Goal: Task Accomplishment & Management: Manage account settings

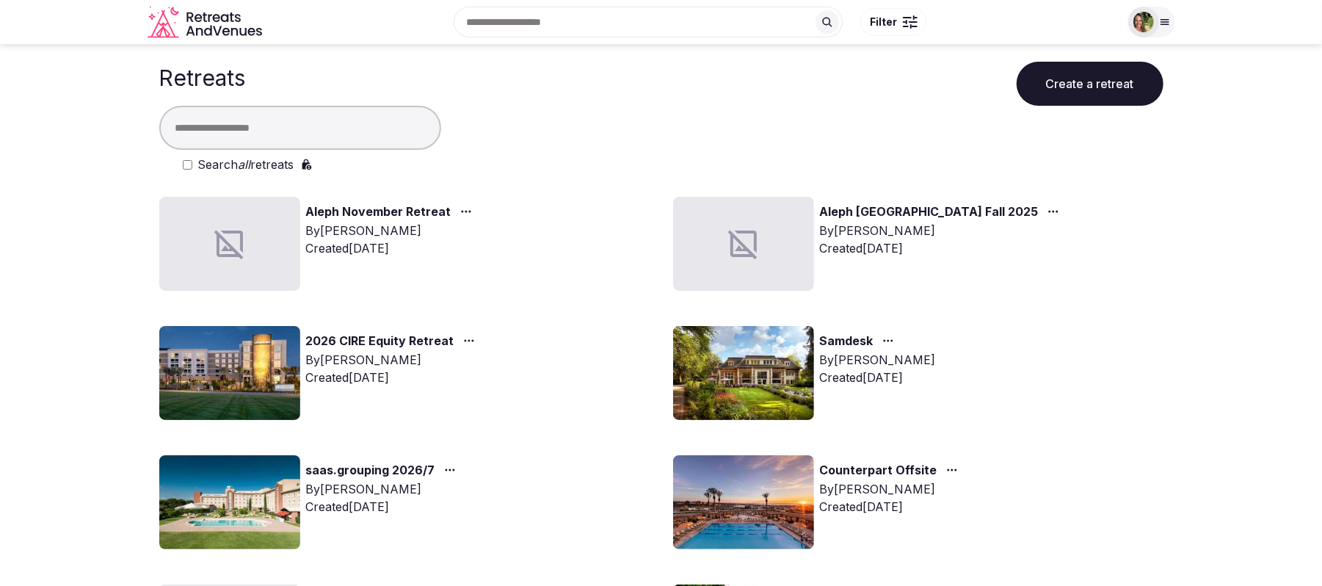
click at [277, 115] on input "text" at bounding box center [300, 128] width 282 height 44
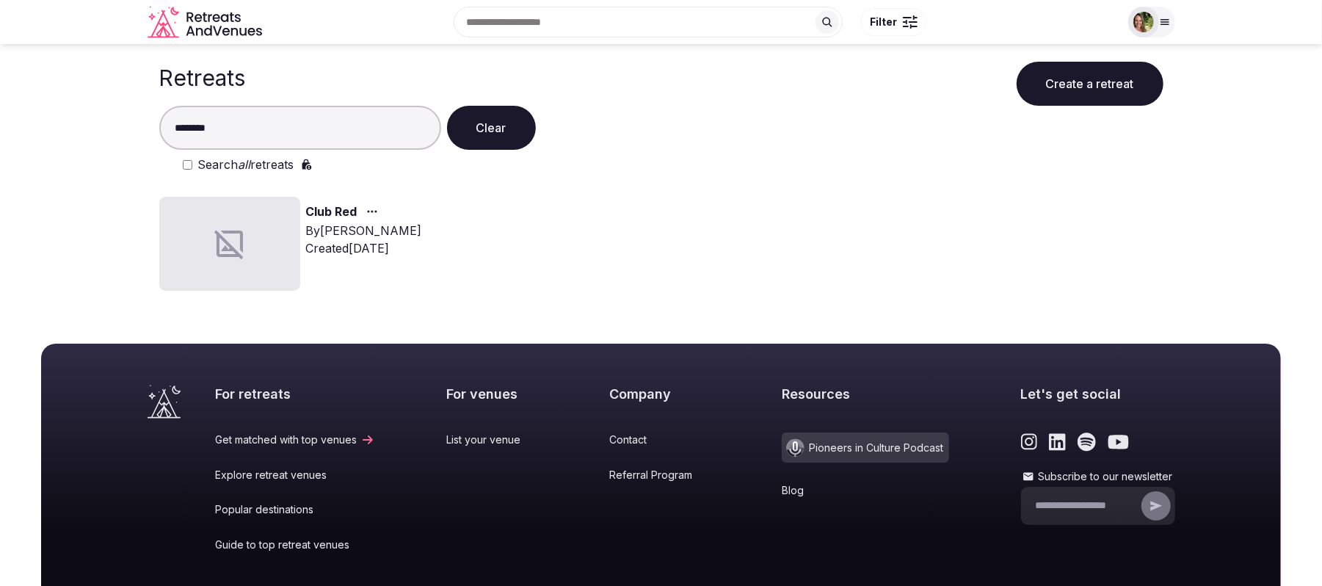
type input "********"
click at [333, 210] on link "Club Red" at bounding box center [331, 212] width 51 height 19
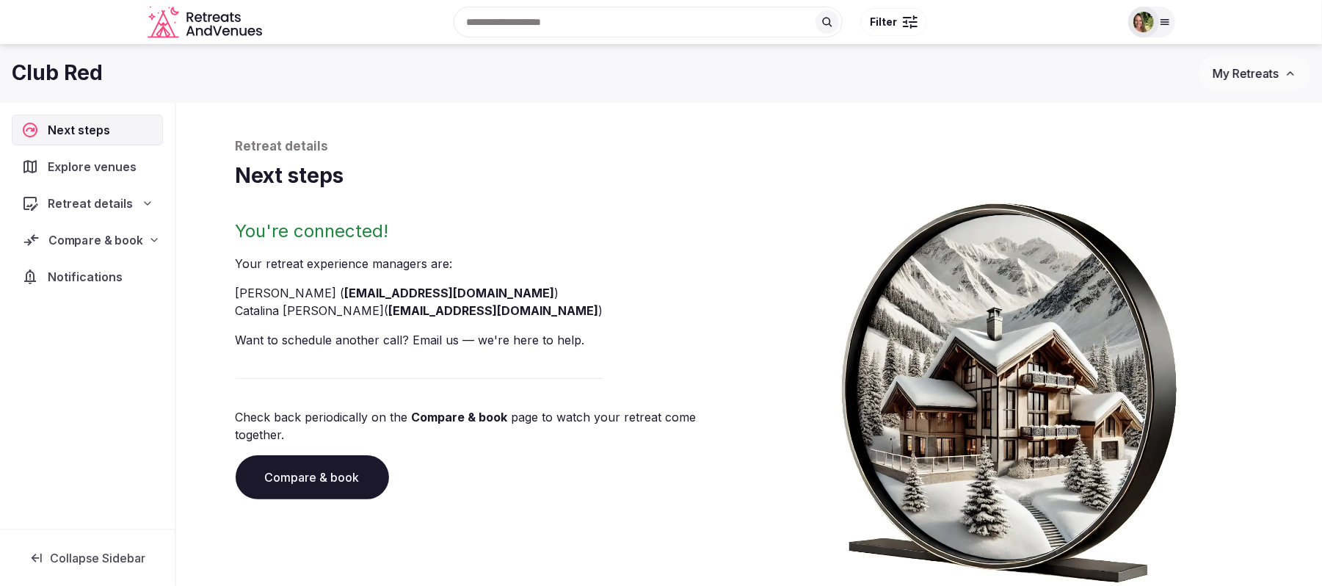
click at [84, 247] on span "Compare & book" at bounding box center [95, 240] width 94 height 18
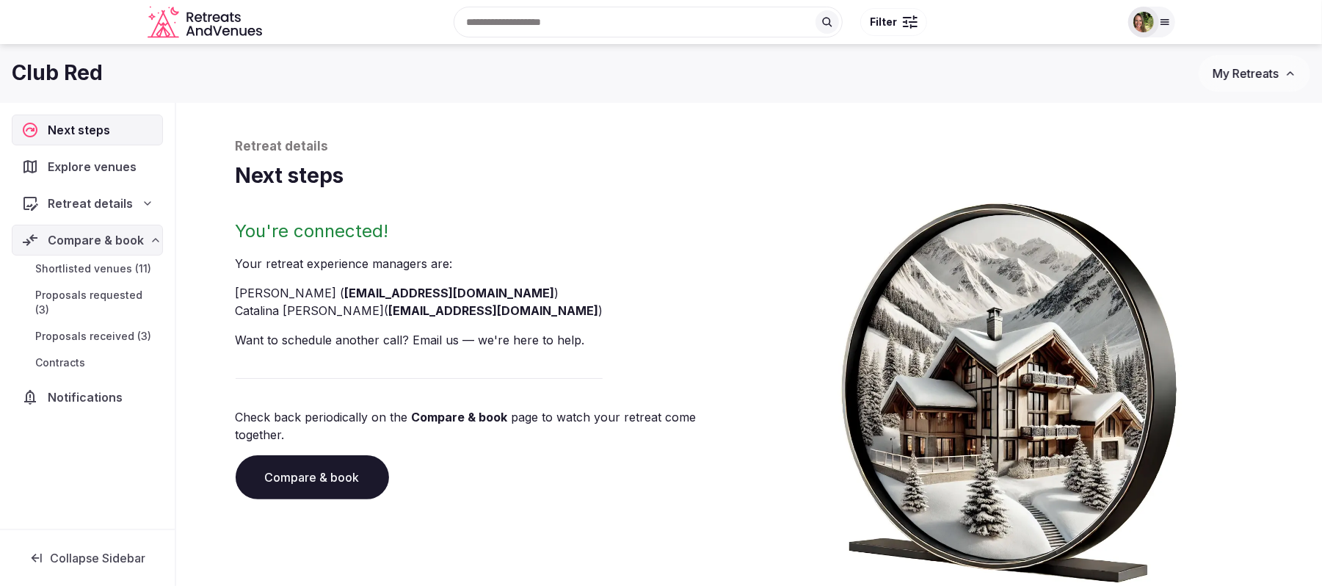
click at [81, 329] on span "Proposals received (3)" at bounding box center [93, 336] width 116 height 15
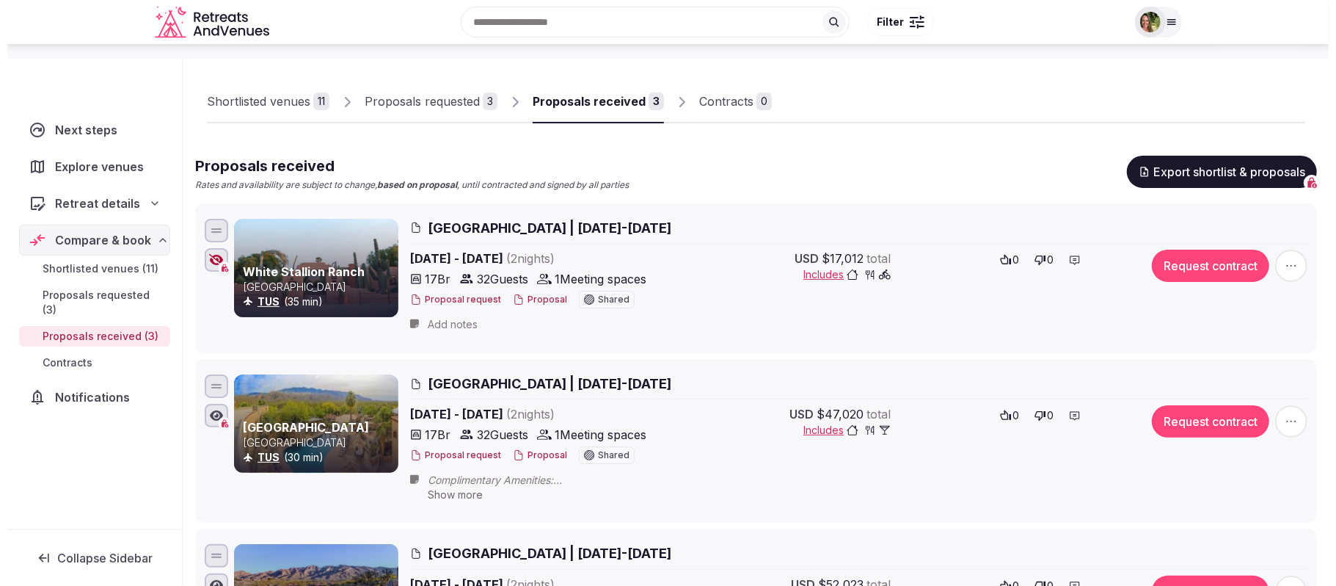
scroll to position [195, 0]
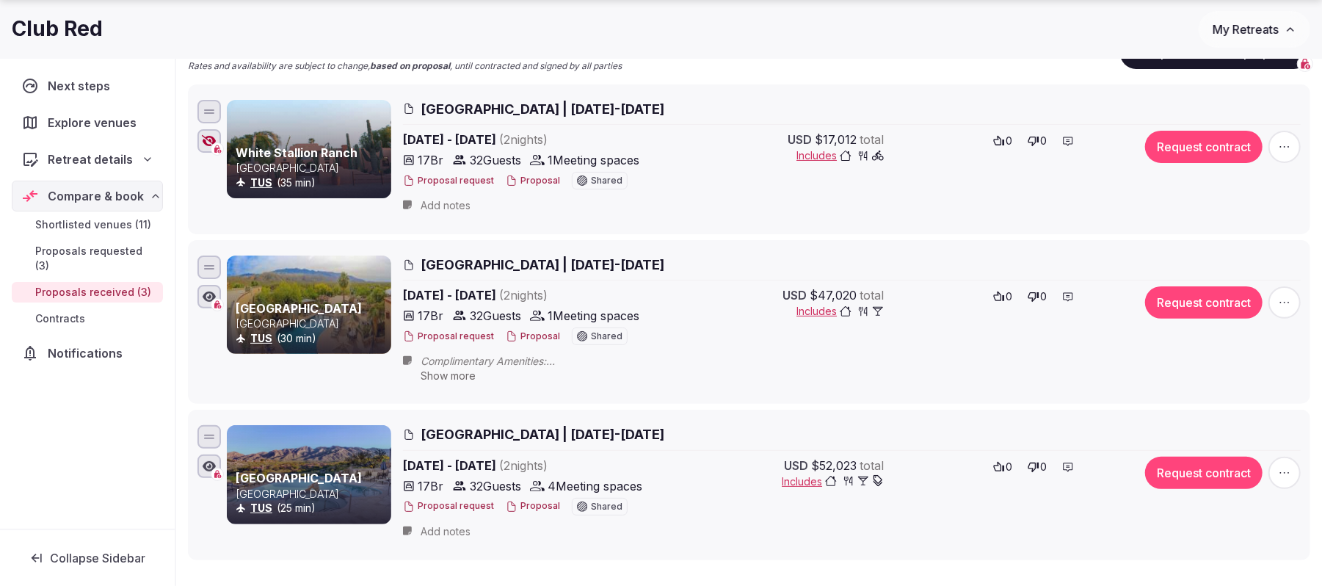
click at [535, 182] on button "Proposal" at bounding box center [533, 181] width 54 height 12
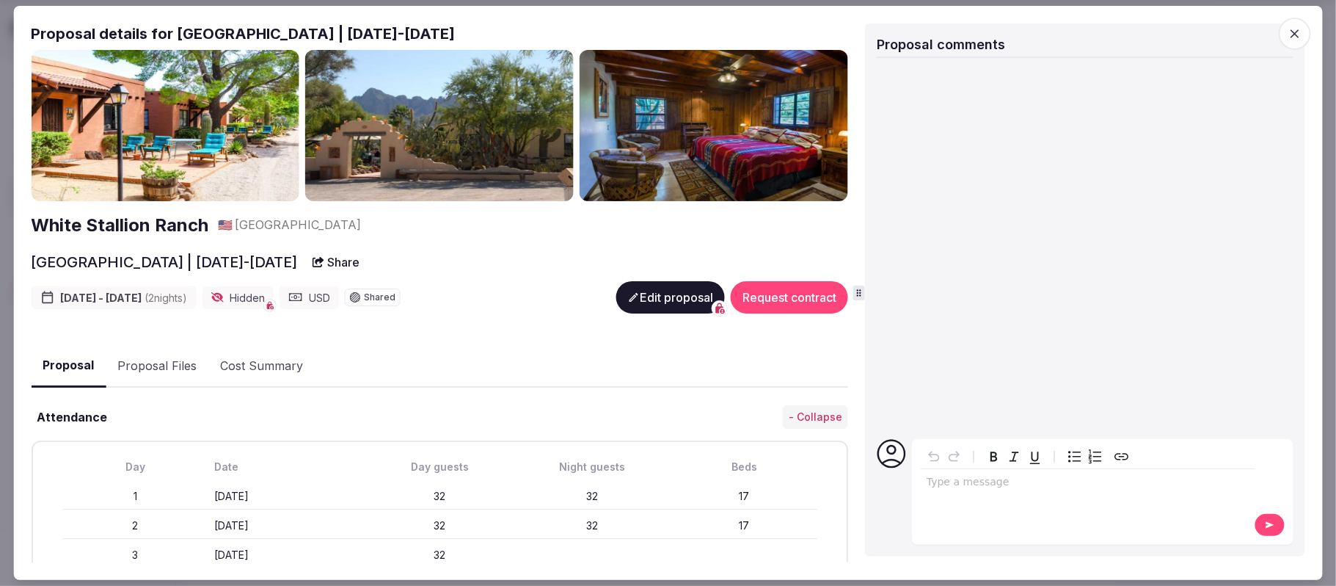
click at [168, 365] on button "Proposal Files" at bounding box center [157, 366] width 103 height 43
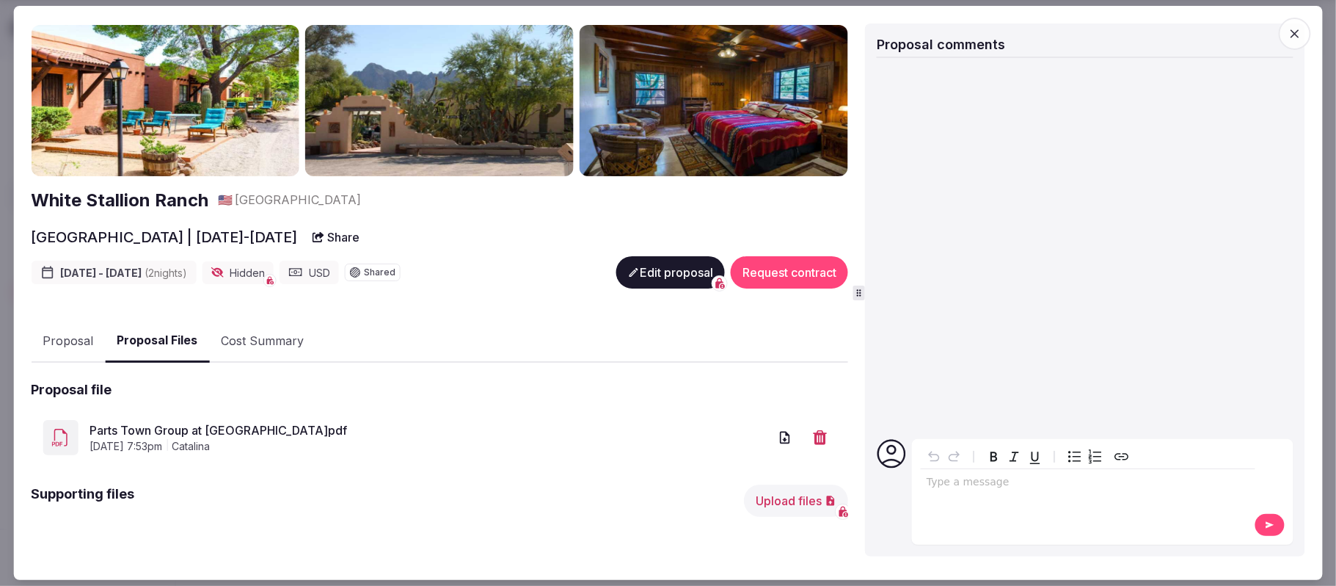
scroll to position [37, 0]
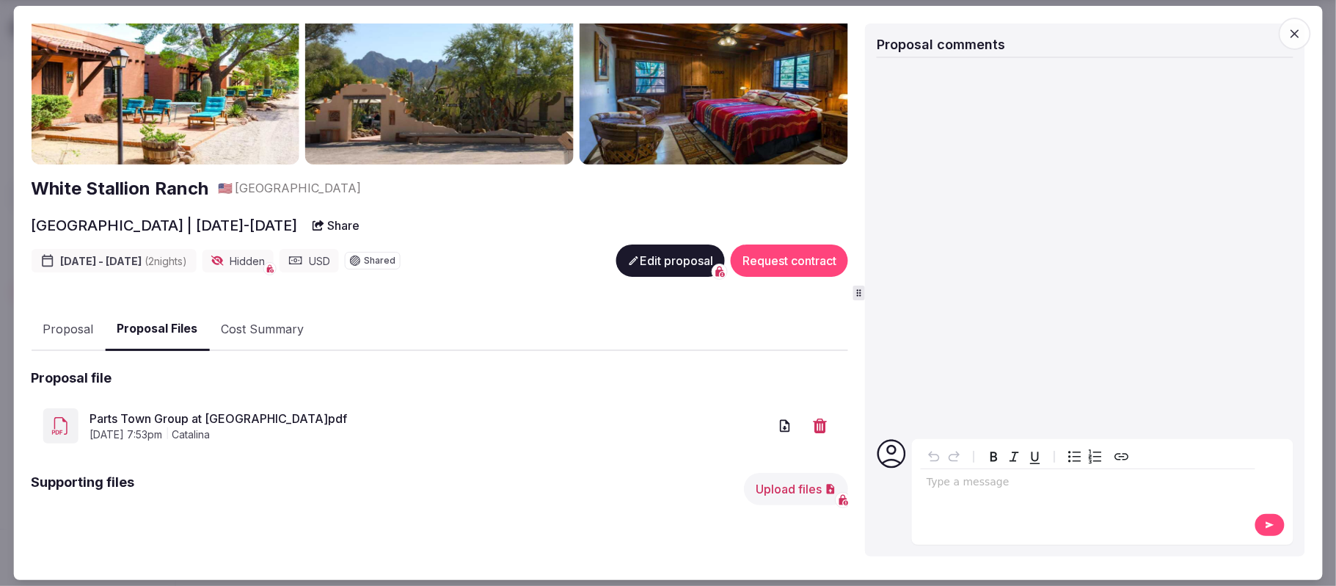
click at [241, 410] on link "Parts Town Group at [GEOGRAPHIC_DATA]pdf" at bounding box center [430, 419] width 680 height 18
click at [944, 484] on p "editable markdown" at bounding box center [1088, 482] width 323 height 15
click at [1276, 529] on icon at bounding box center [1271, 525] width 12 height 10
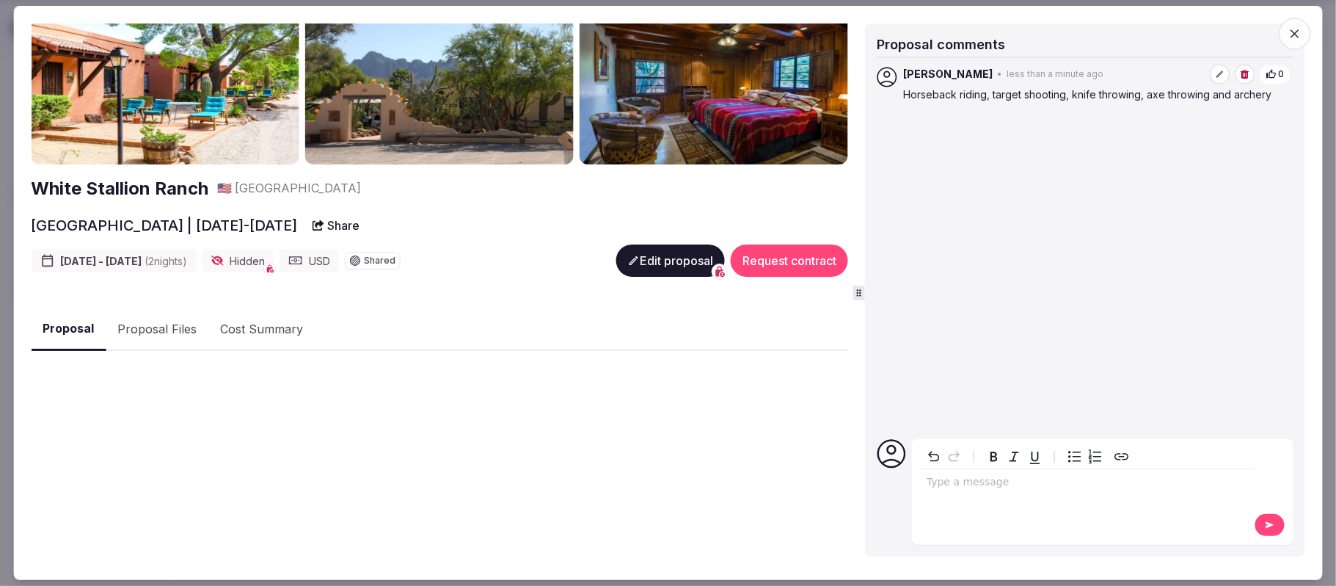
click at [68, 320] on button "Proposal" at bounding box center [68, 329] width 75 height 43
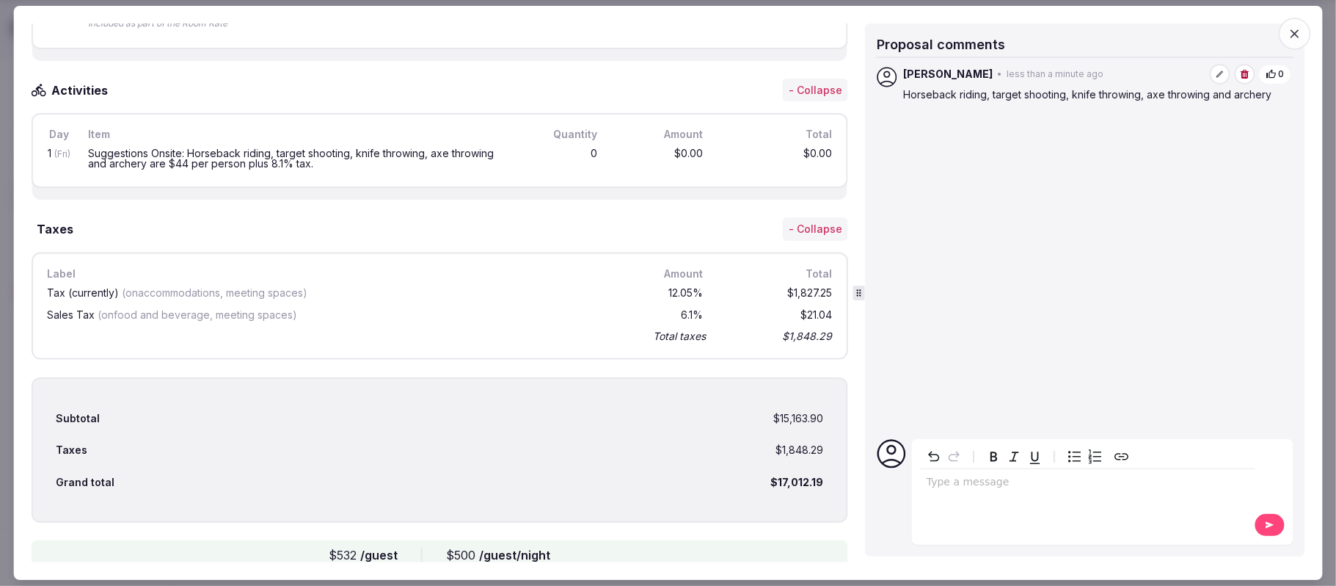
scroll to position [1469, 0]
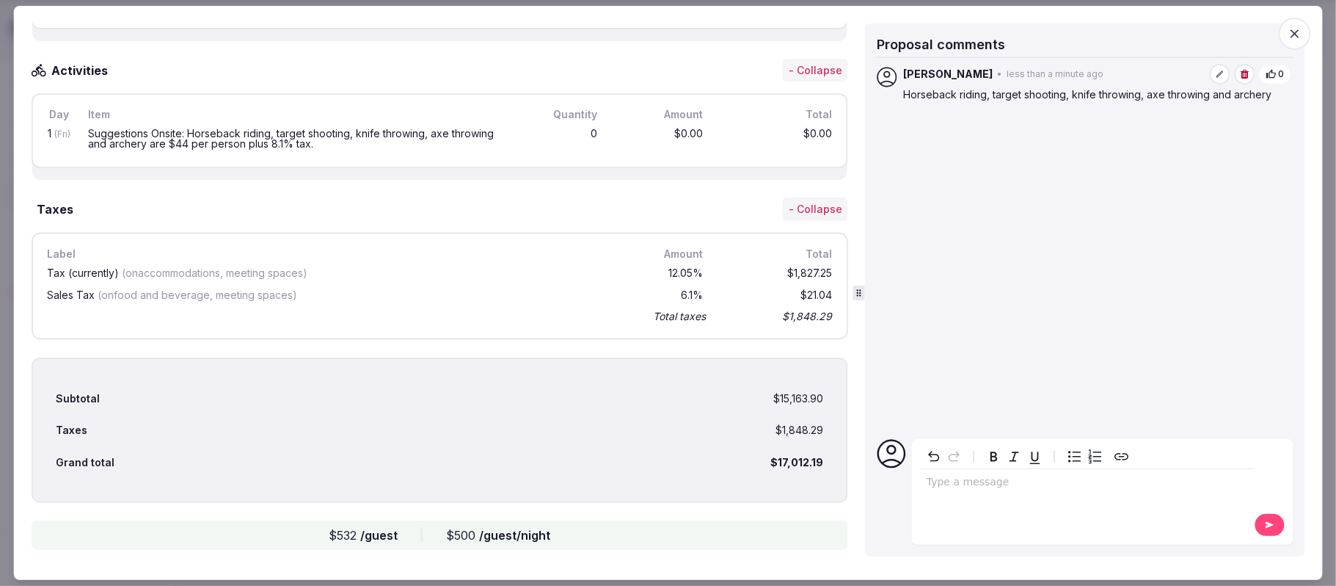
click at [1299, 30] on icon "button" at bounding box center [1295, 33] width 9 height 9
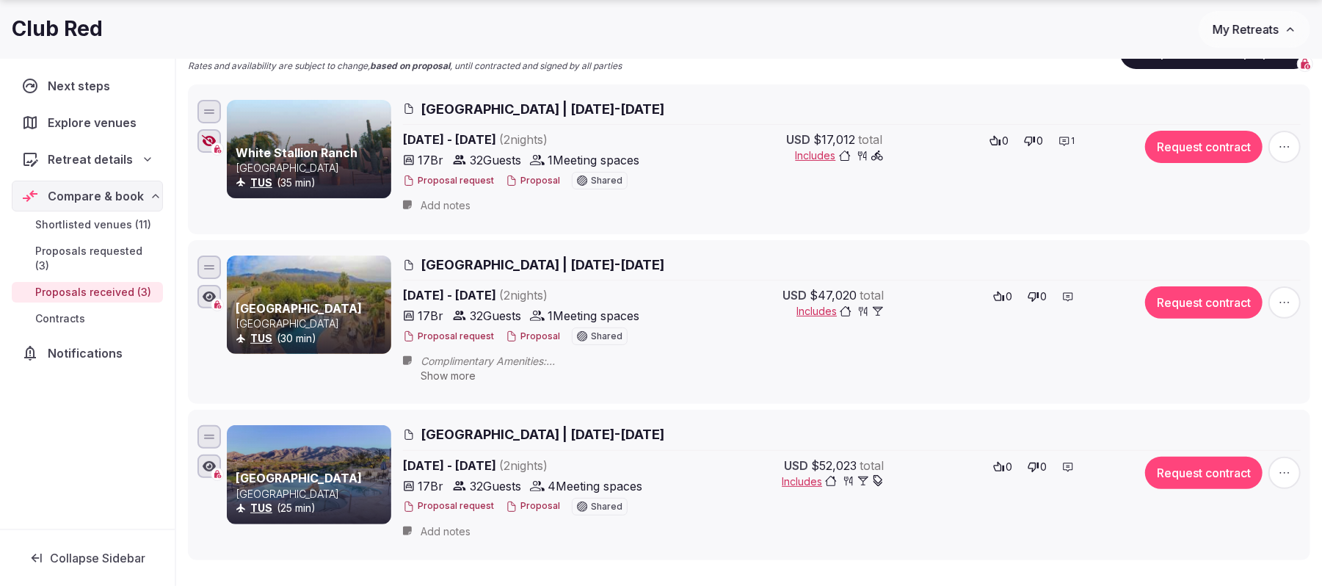
click at [530, 332] on button "Proposal" at bounding box center [533, 336] width 54 height 12
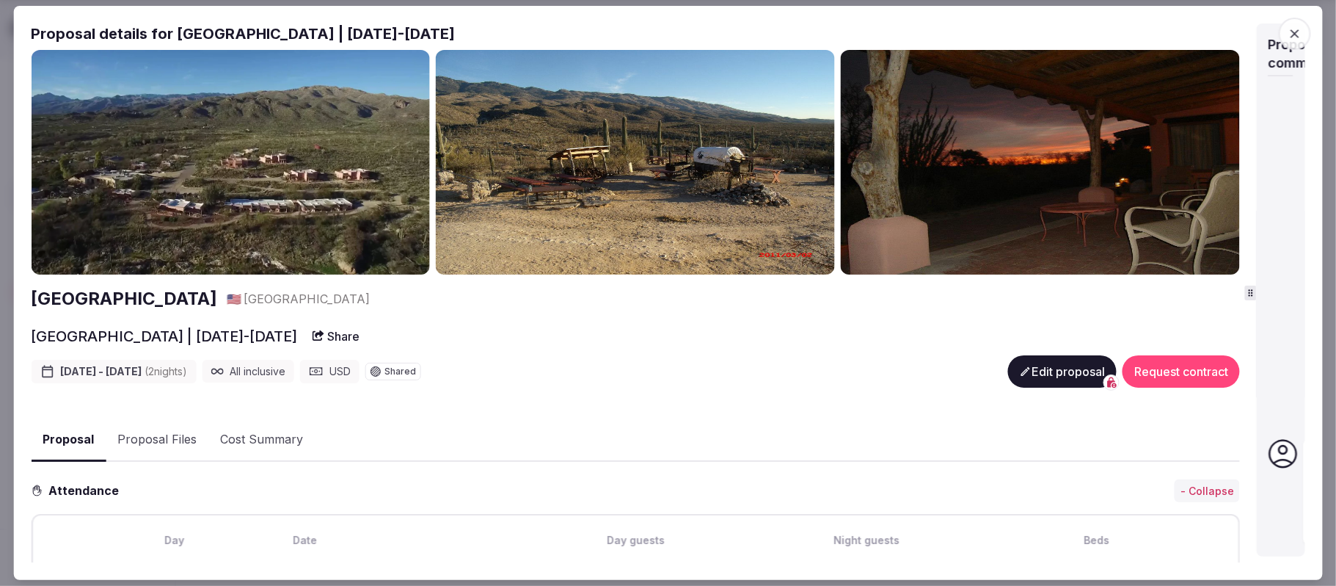
click at [1259, 276] on div "Proposal details for [GEOGRAPHIC_DATA] | [DATE]-[DATE] [GEOGRAPHIC_DATA] 🇺🇸 [GE…" at bounding box center [668, 292] width 1275 height 539
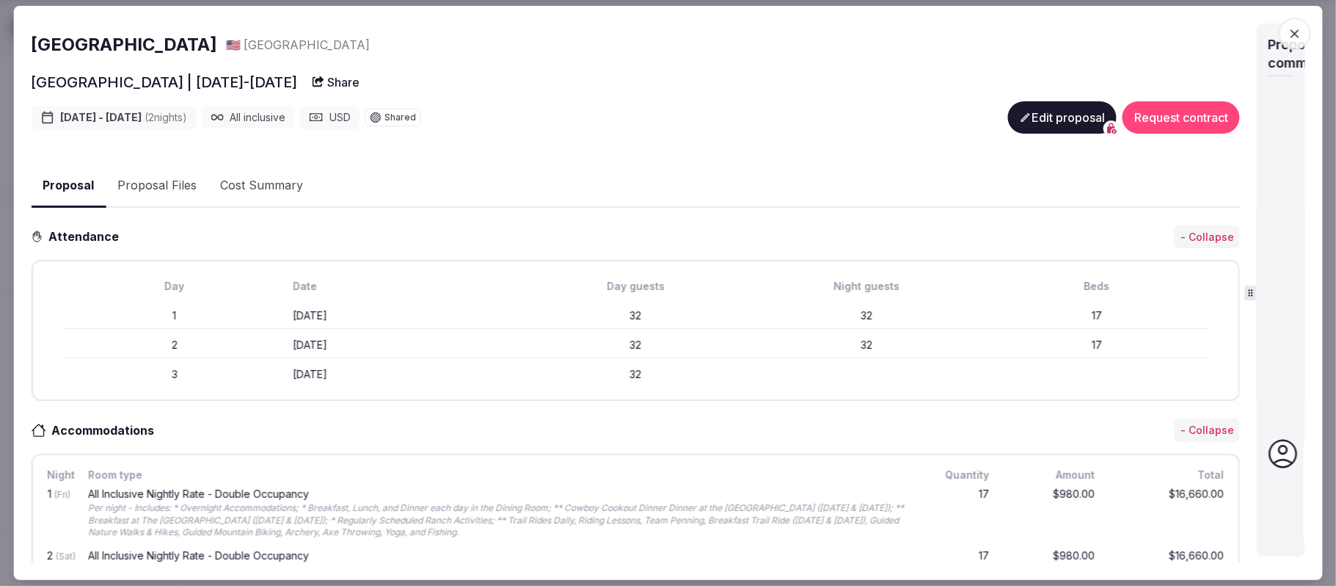
scroll to position [294, 0]
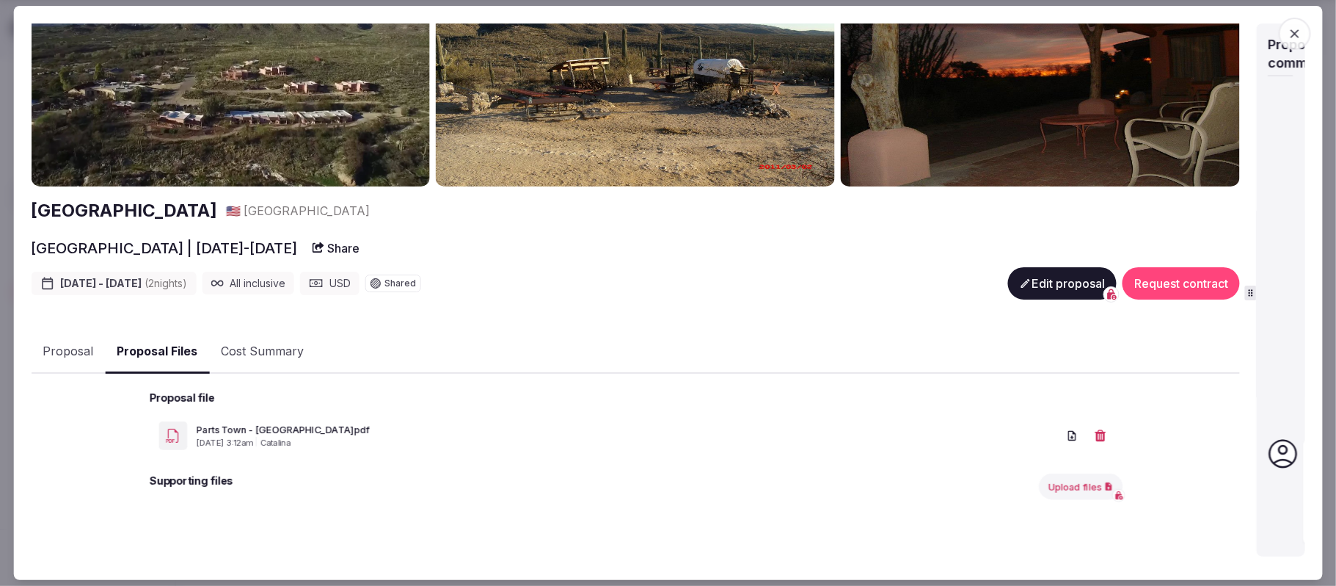
click at [166, 142] on div "Tanque Verde Ranch 🇺🇸 [GEOGRAPHIC_DATA] [GEOGRAPHIC_DATA] | [DATE]-[DATE] Share…" at bounding box center [635, 262] width 1209 height 600
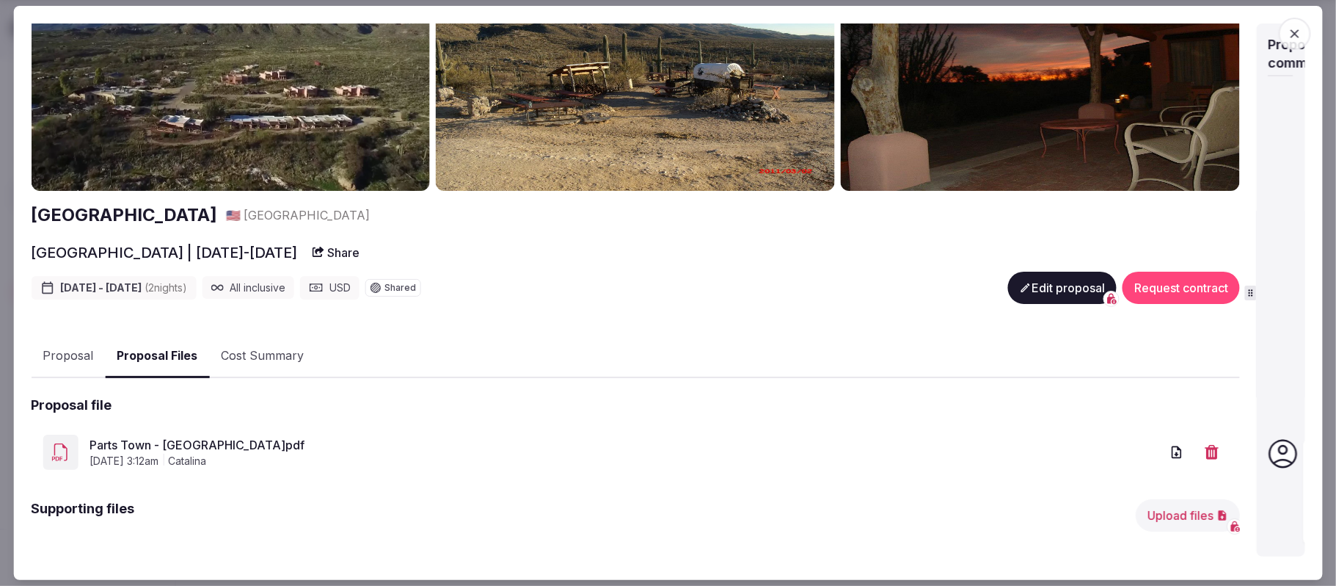
click at [268, 436] on link "Parts Town - [GEOGRAPHIC_DATA]pdf" at bounding box center [626, 445] width 1072 height 18
click at [186, 437] on link "Parts Town - [GEOGRAPHIC_DATA]pdf" at bounding box center [626, 445] width 1072 height 18
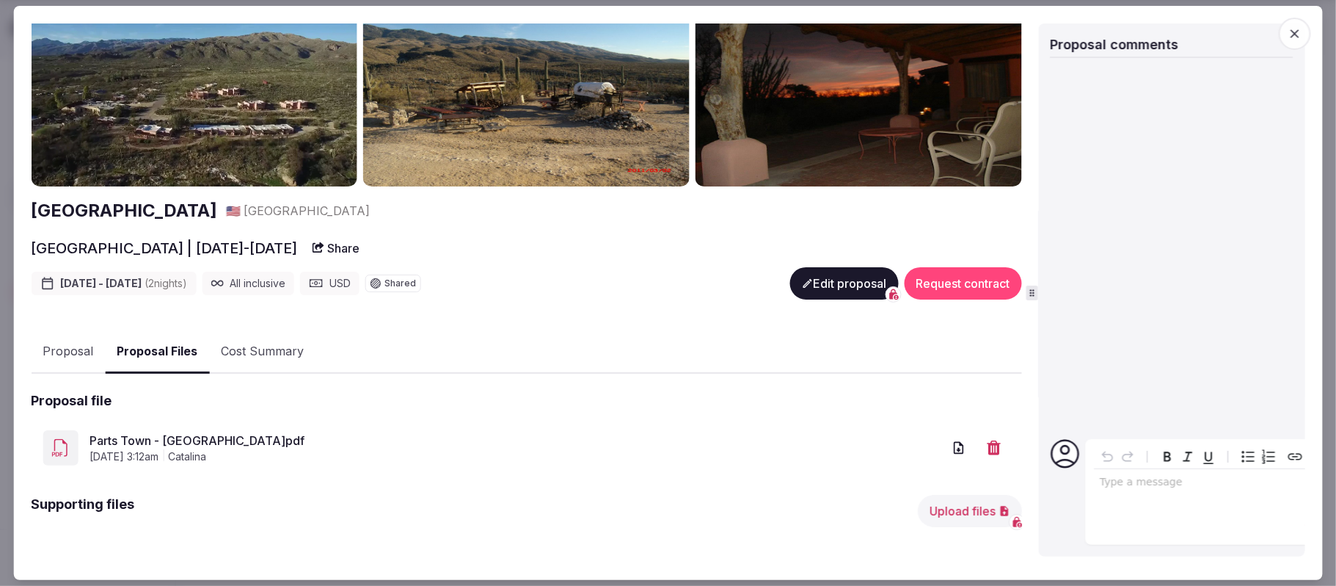
scroll to position [38, 0]
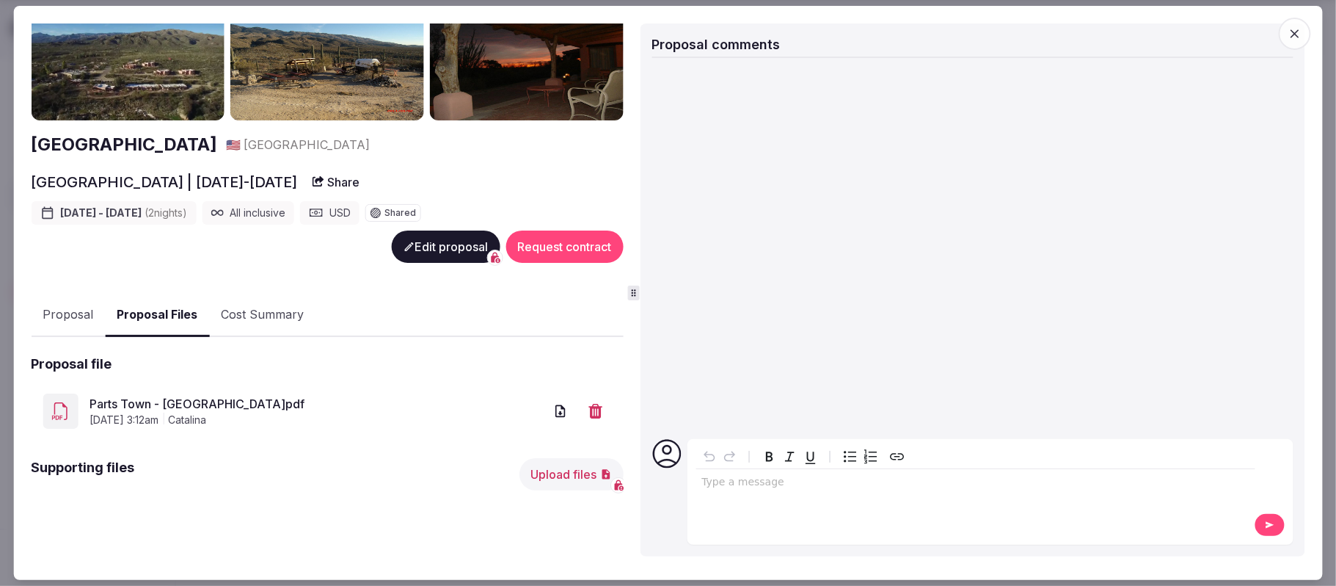
click at [626, 285] on div "Proposal details for [GEOGRAPHIC_DATA] | [DATE]-[DATE] [GEOGRAPHIC_DATA] 🇺🇸 [GE…" at bounding box center [668, 292] width 1275 height 539
click at [725, 494] on div "editable markdown" at bounding box center [975, 483] width 559 height 29
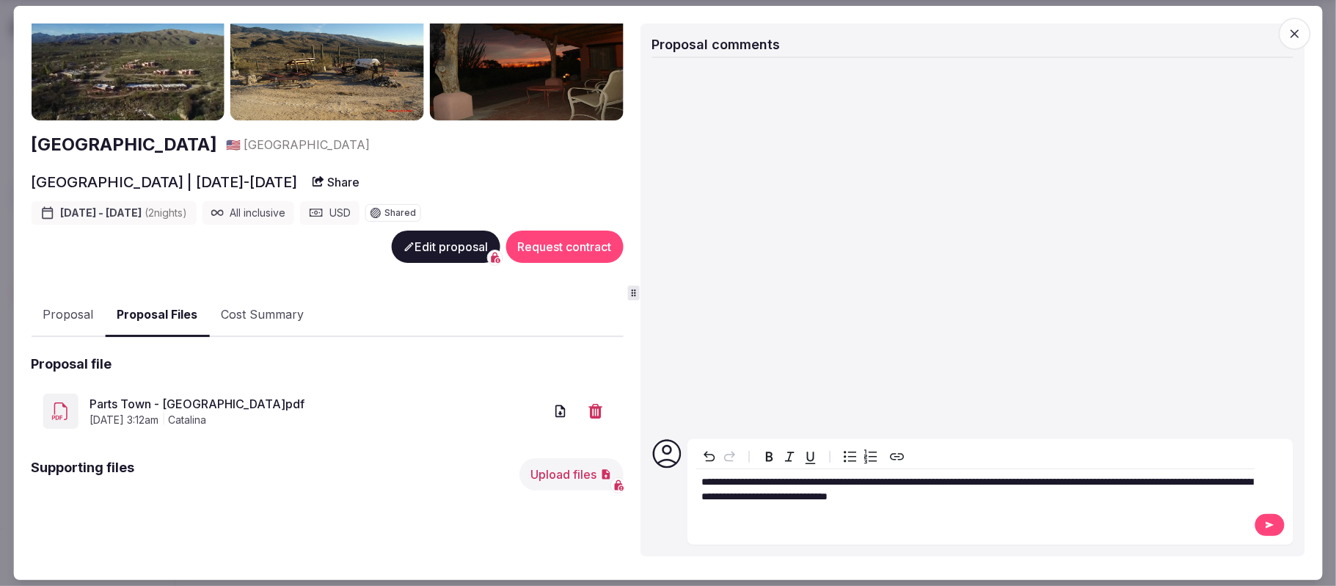
click at [1264, 534] on button at bounding box center [1270, 525] width 29 height 22
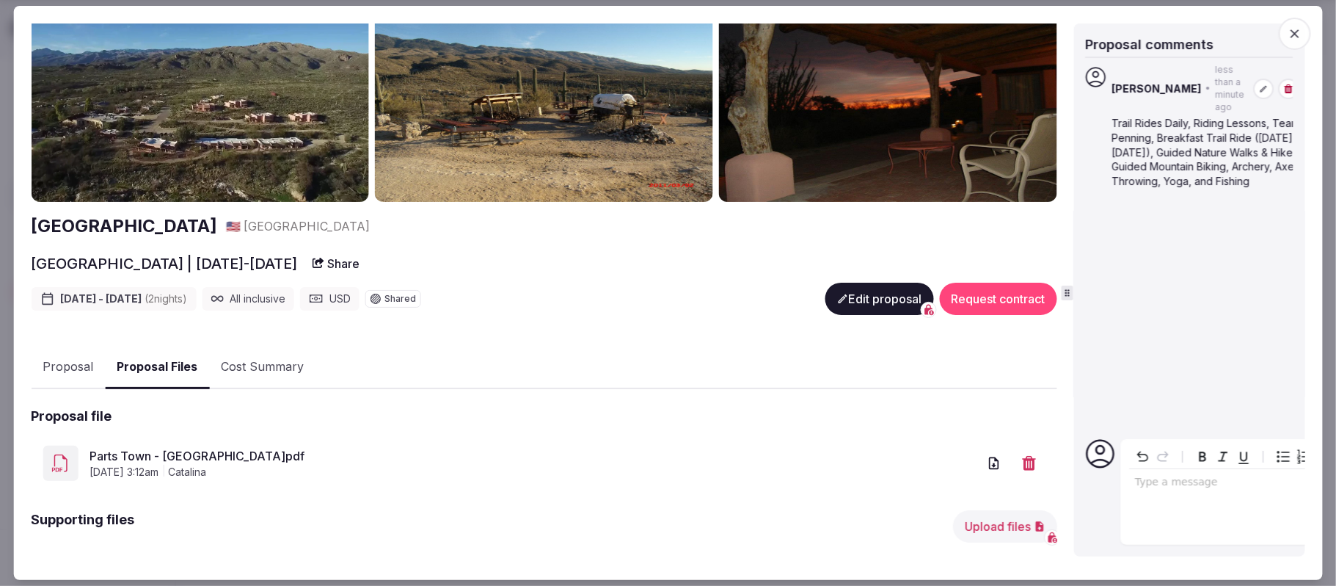
click at [1076, 306] on div "Proposal details for [GEOGRAPHIC_DATA] | [DATE]-[DATE] [GEOGRAPHIC_DATA] 🇺🇸 [GE…" at bounding box center [668, 292] width 1275 height 539
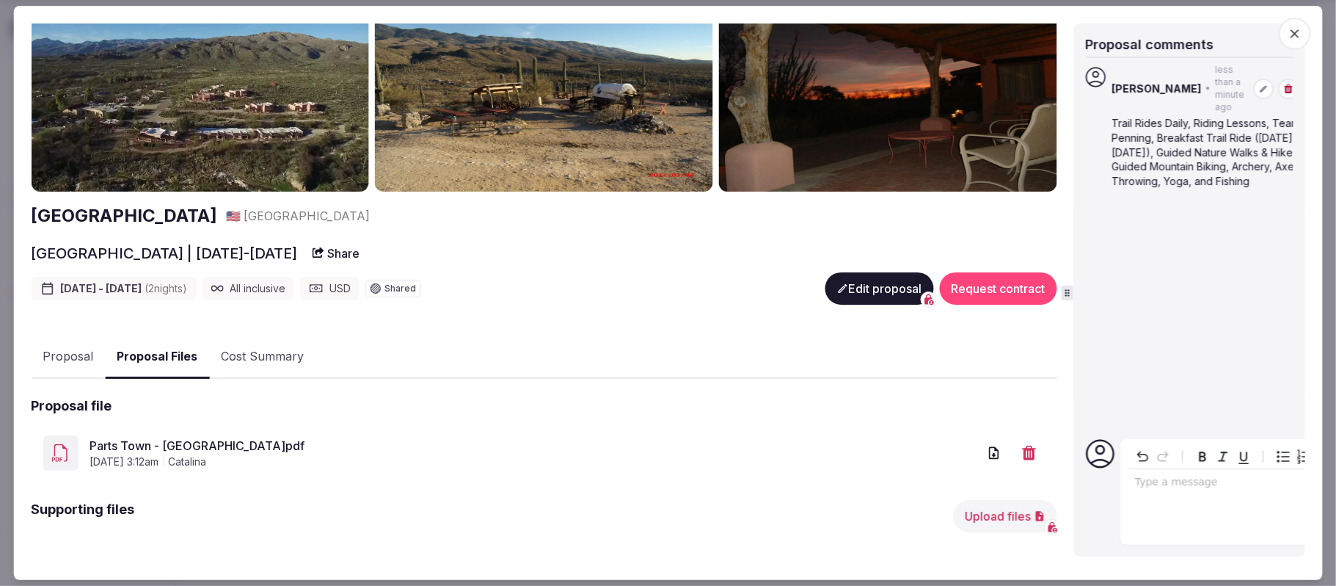
click at [619, 230] on div "Tanque Verde Ranch 🇺🇸 [GEOGRAPHIC_DATA] [GEOGRAPHIC_DATA] | [DATE]-[DATE] Share…" at bounding box center [544, 284] width 1026 height 566
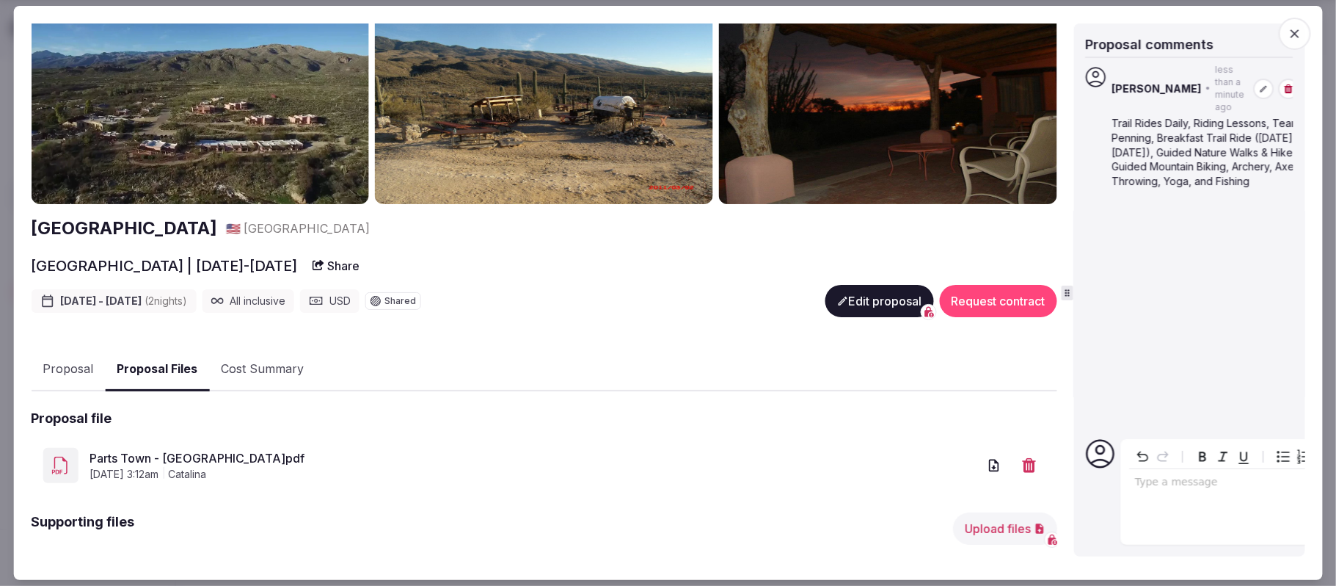
scroll to position [0, 0]
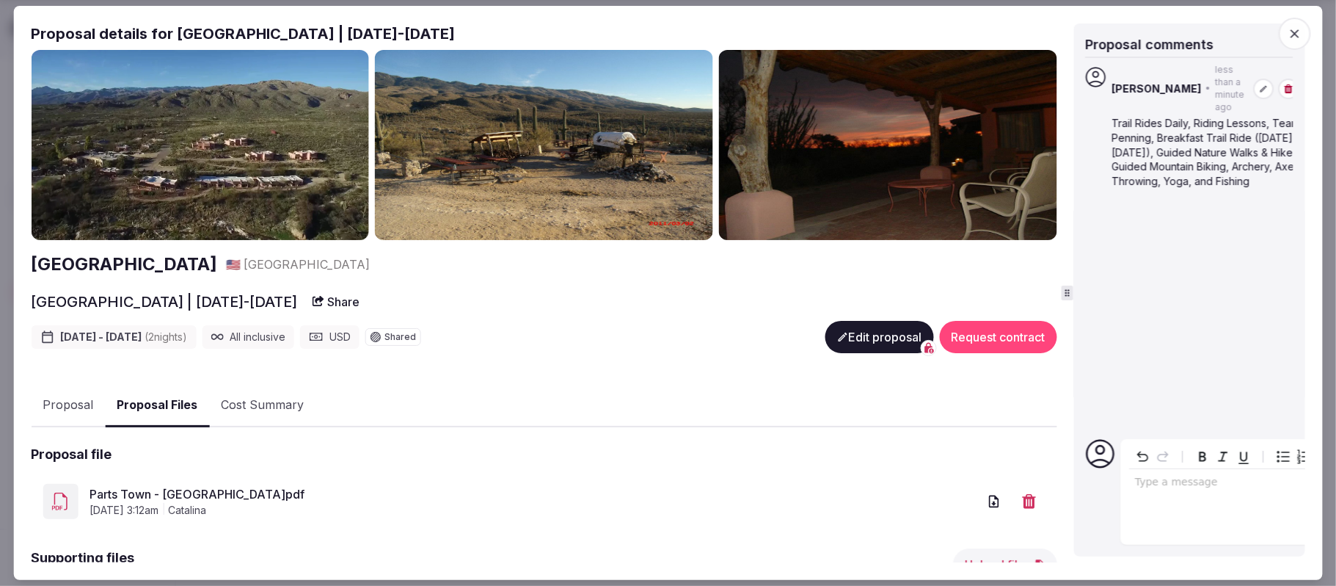
click at [71, 393] on button "Proposal" at bounding box center [68, 405] width 74 height 43
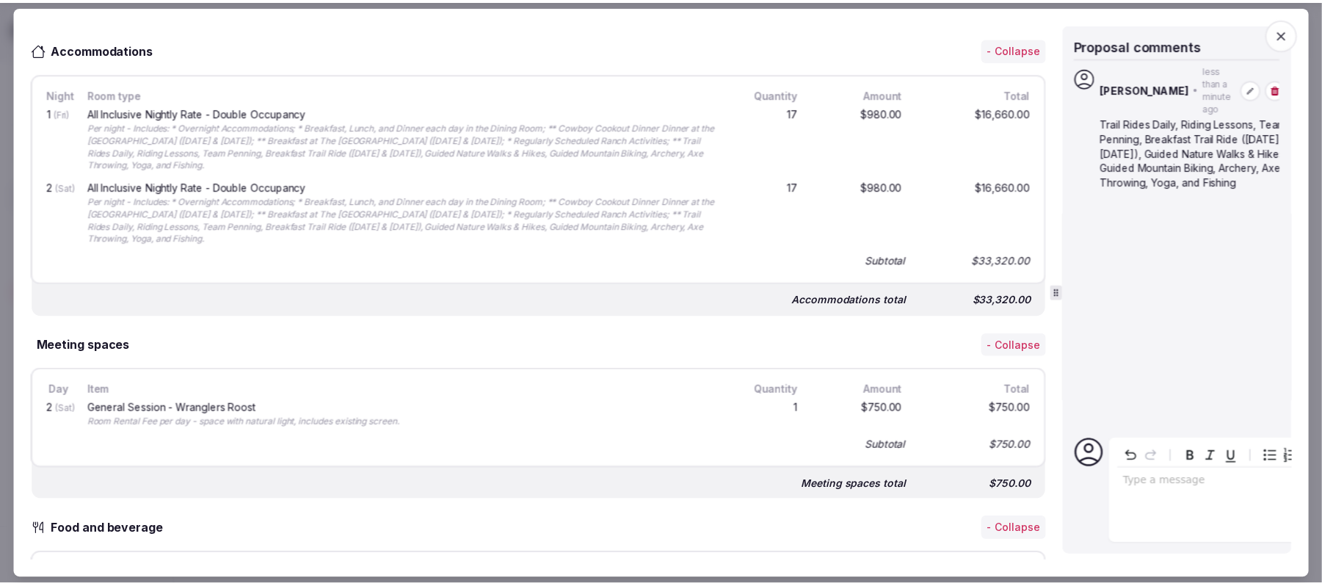
scroll to position [489, 0]
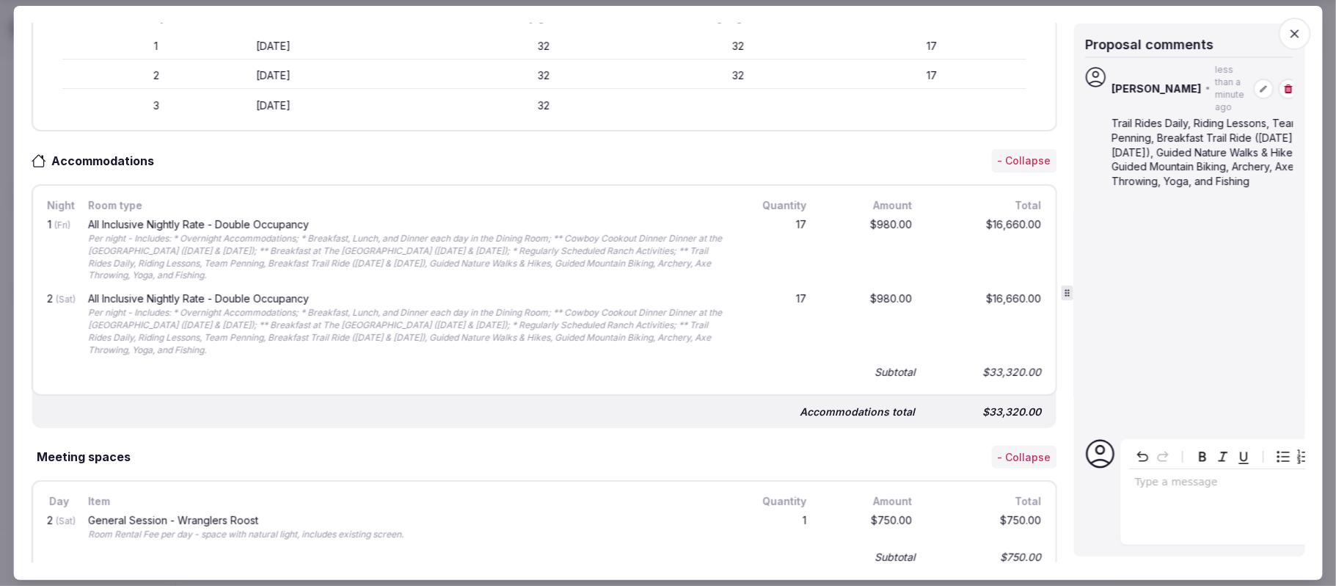
click at [1299, 24] on span "button" at bounding box center [1295, 34] width 32 height 32
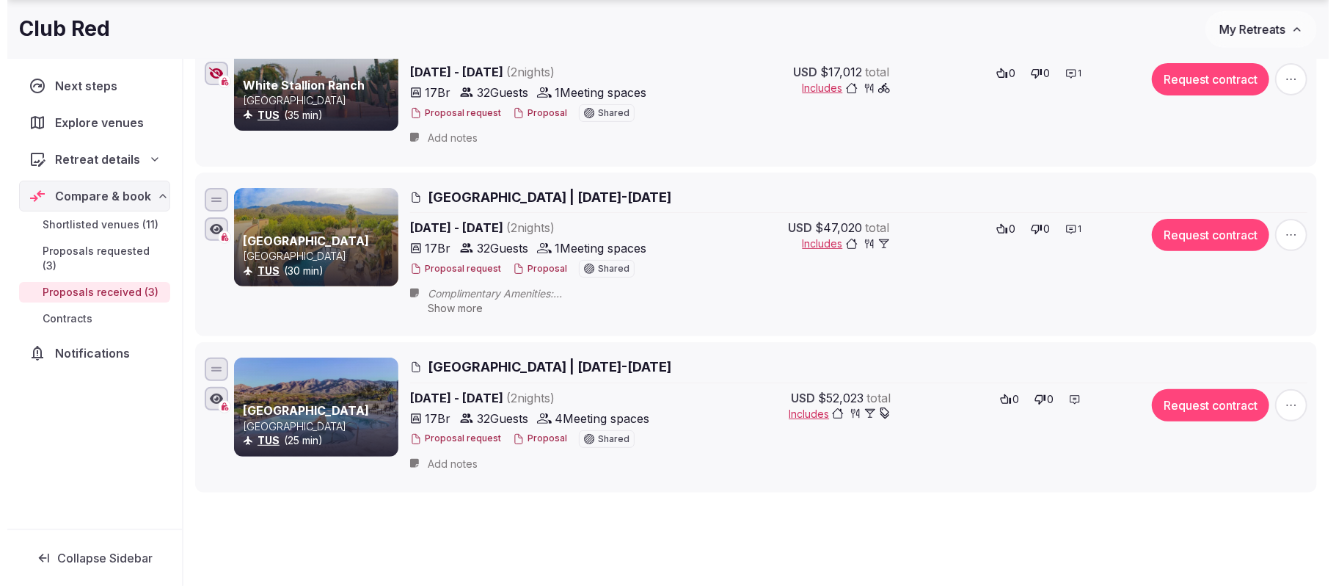
scroll to position [294, 0]
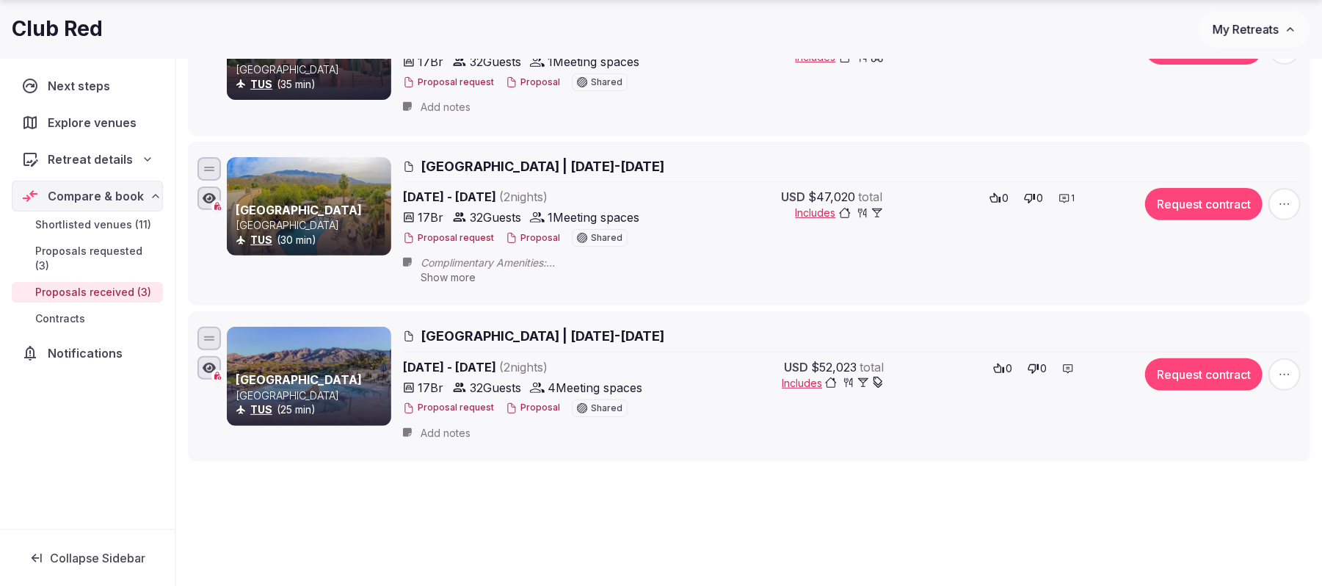
click at [531, 411] on button "Proposal" at bounding box center [533, 407] width 54 height 12
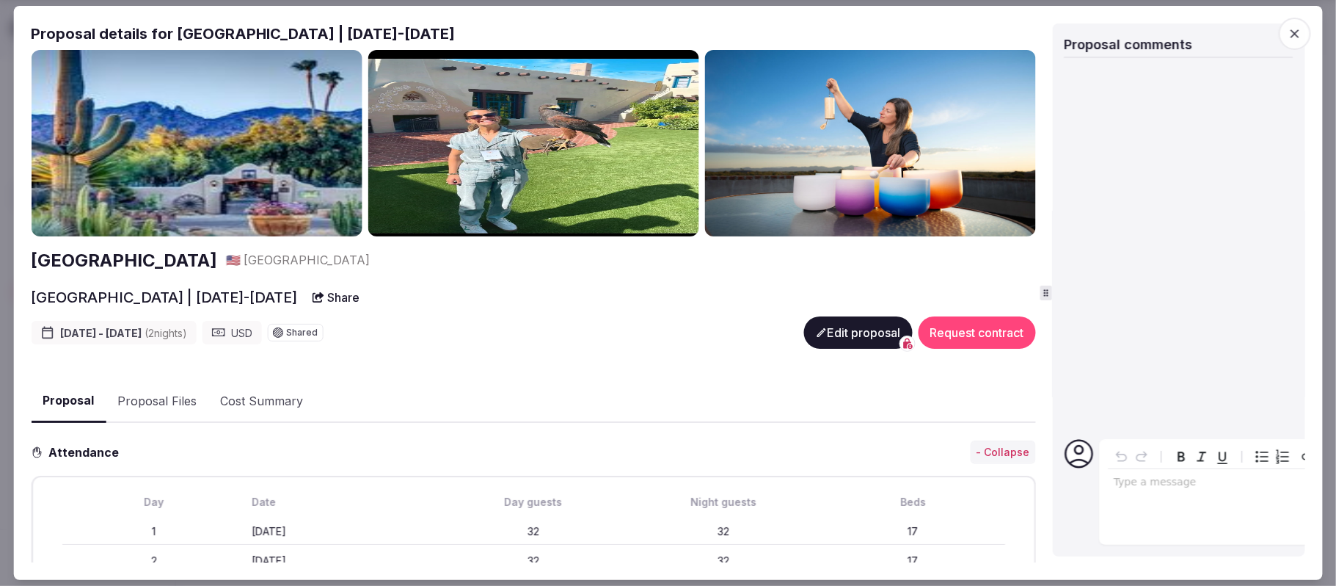
click at [1045, 292] on icon at bounding box center [1046, 293] width 10 height 10
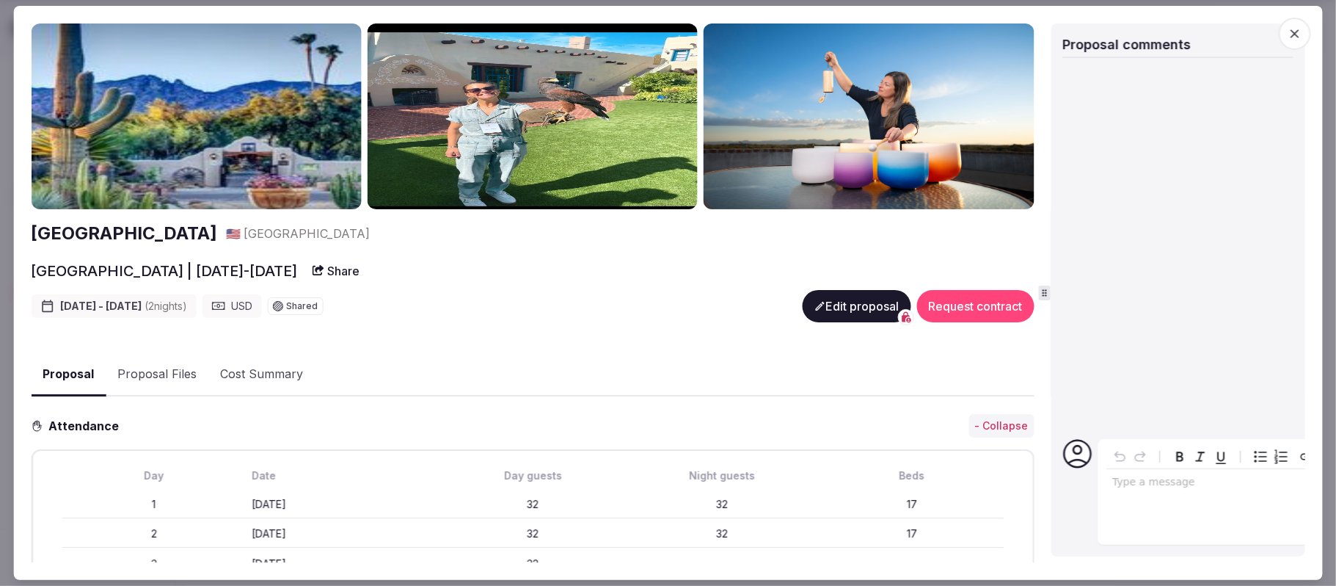
scroll to position [0, 0]
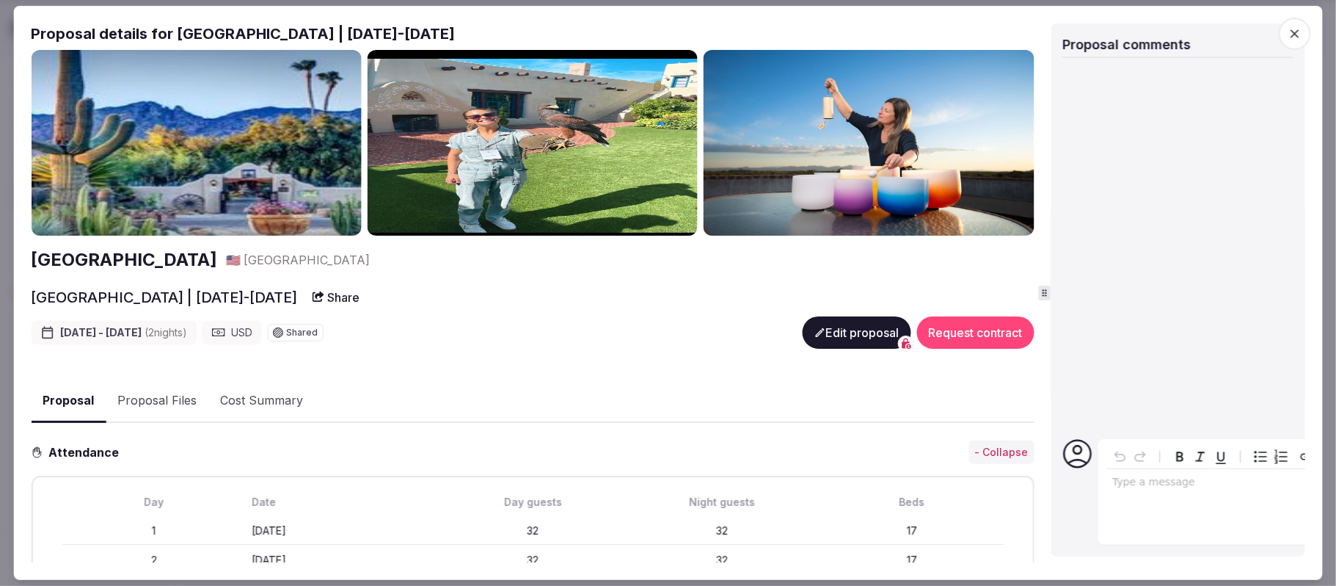
click at [126, 394] on button "Proposal Files" at bounding box center [157, 400] width 103 height 43
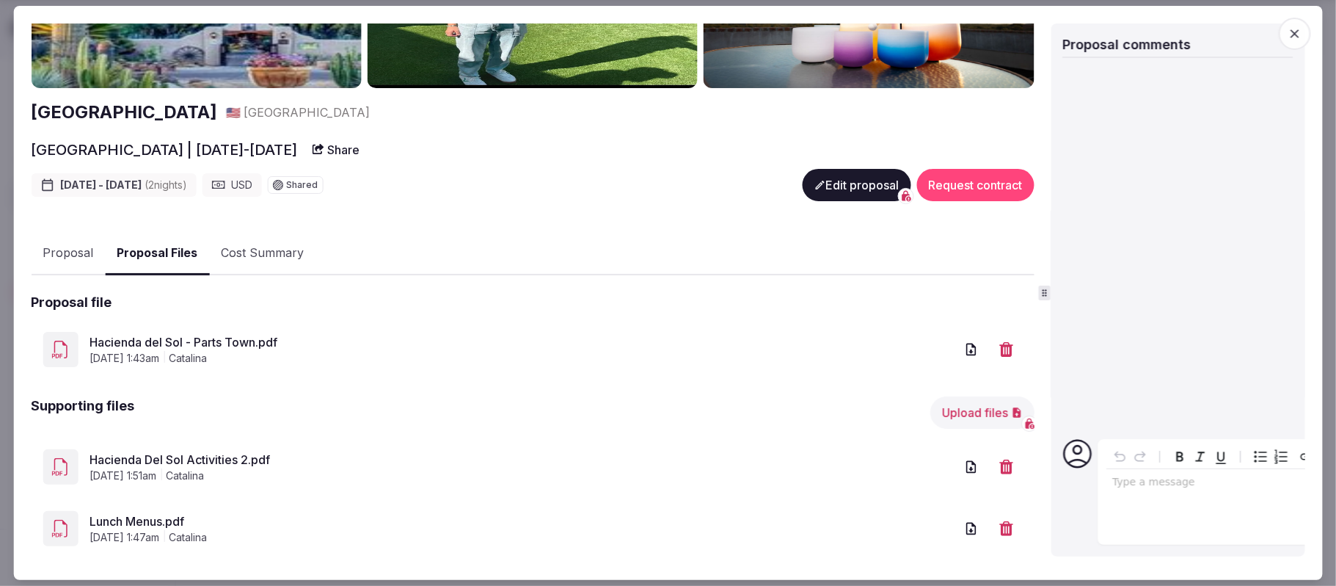
scroll to position [195, 0]
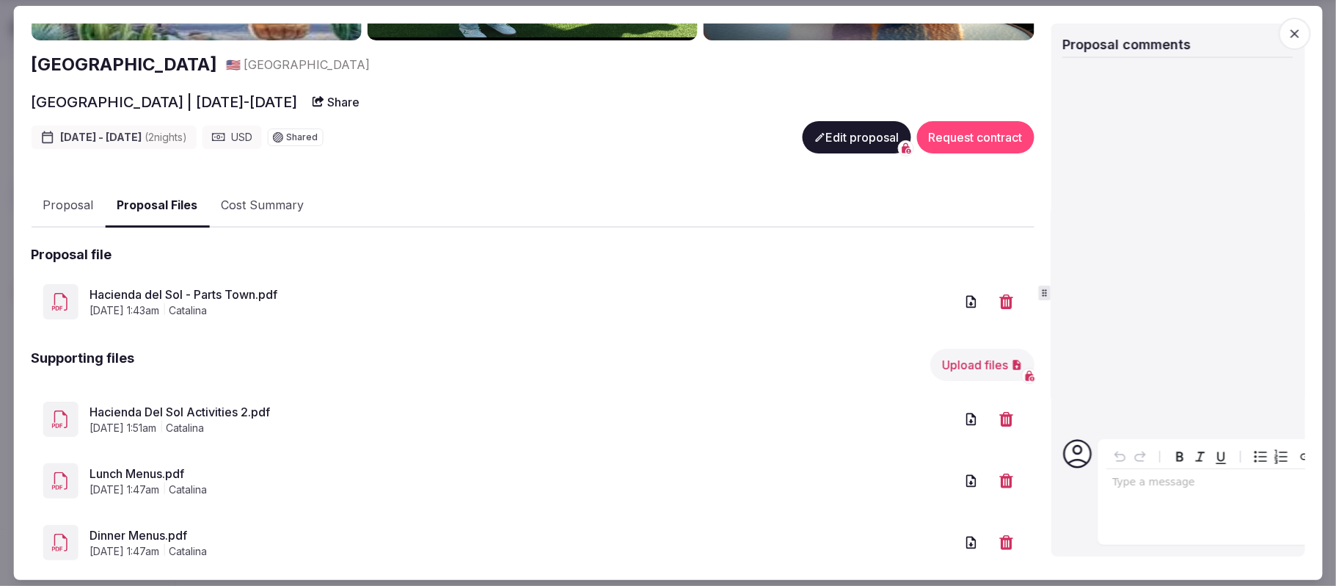
click at [222, 285] on link "Hacienda del Sol - Parts Town.pdf" at bounding box center [522, 294] width 865 height 18
click at [254, 410] on link "Hacienda Del Sol Activities 2.pdf" at bounding box center [522, 412] width 865 height 18
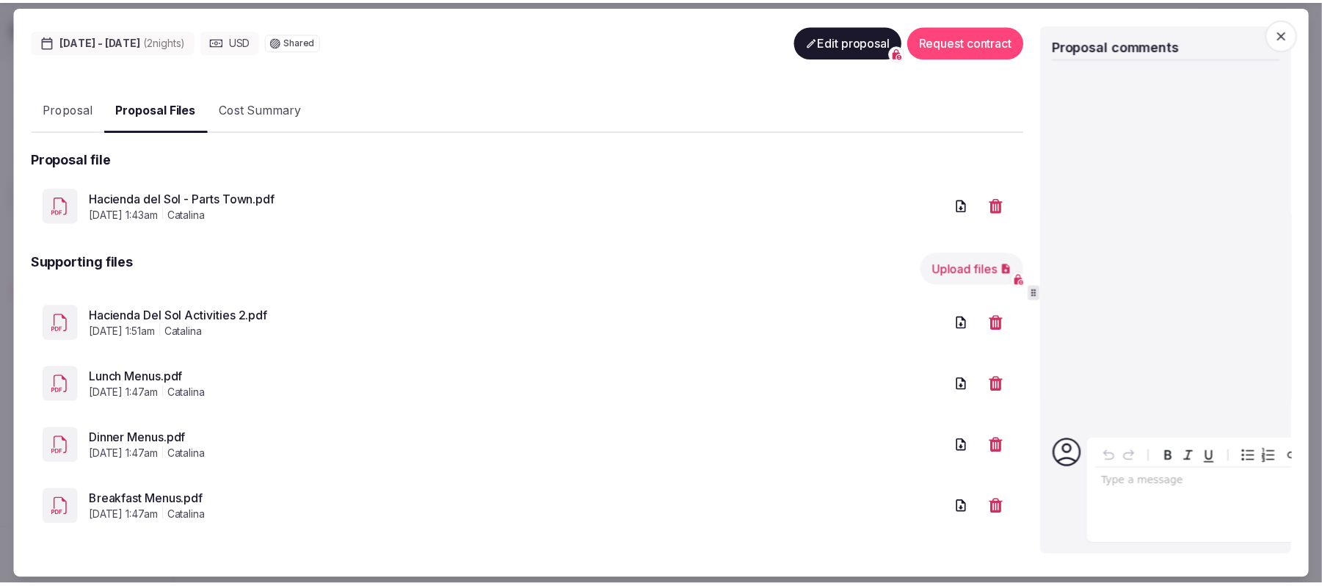
scroll to position [0, 0]
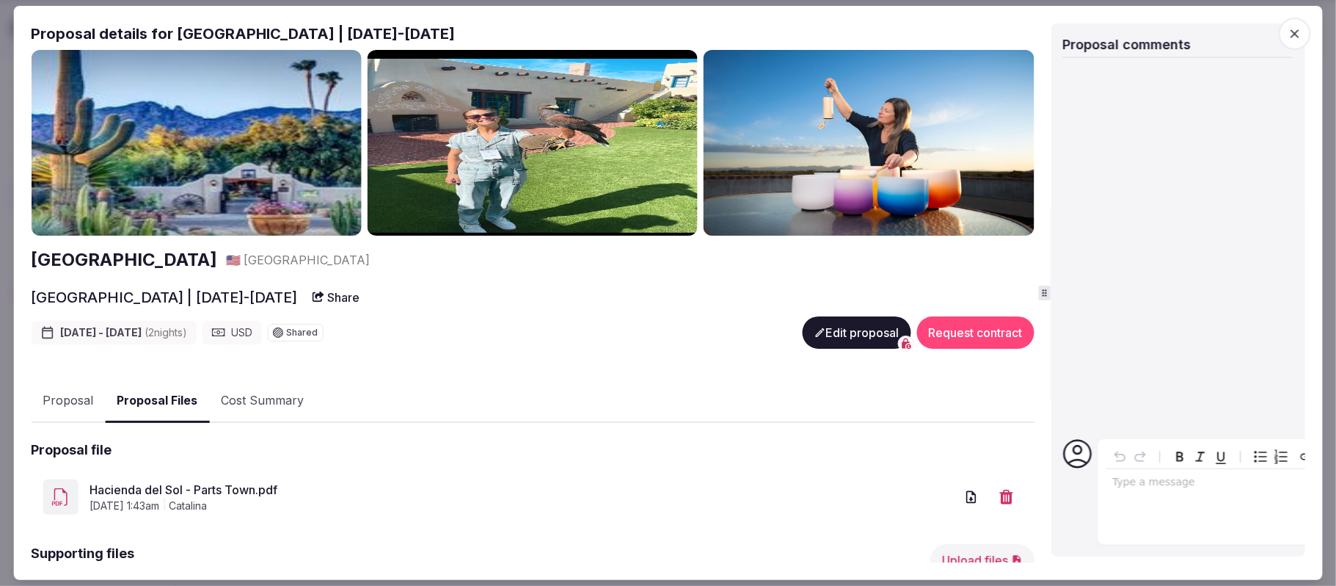
click at [1289, 28] on icon "button" at bounding box center [1295, 33] width 15 height 15
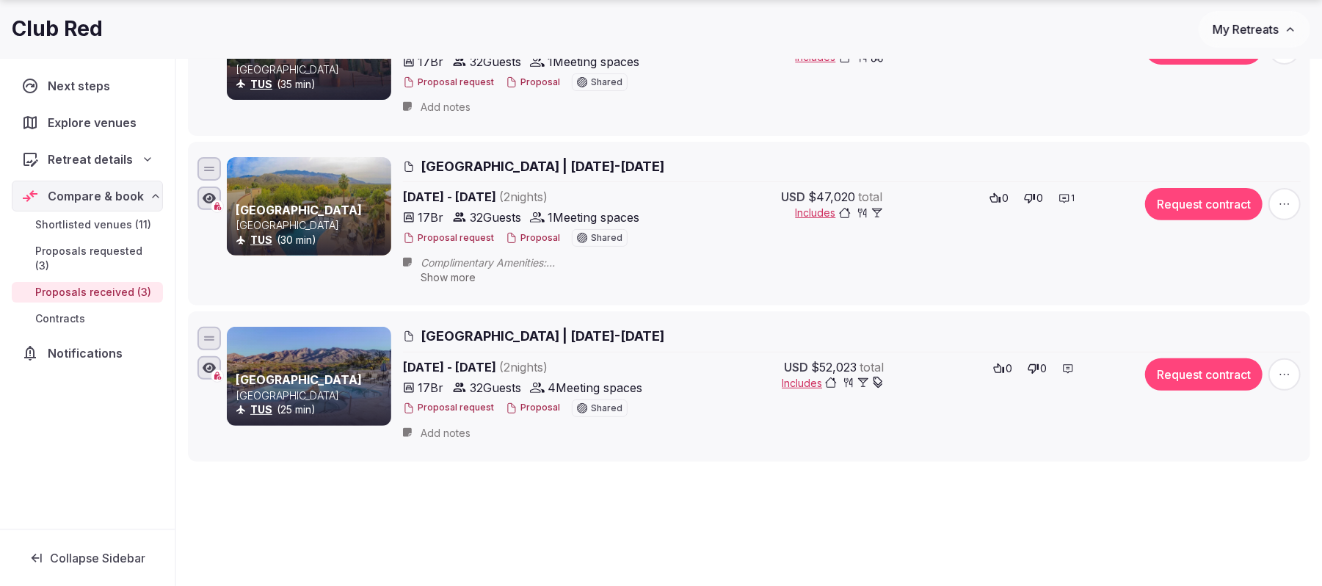
click at [1248, 29] on span "My Retreats" at bounding box center [1245, 29] width 66 height 15
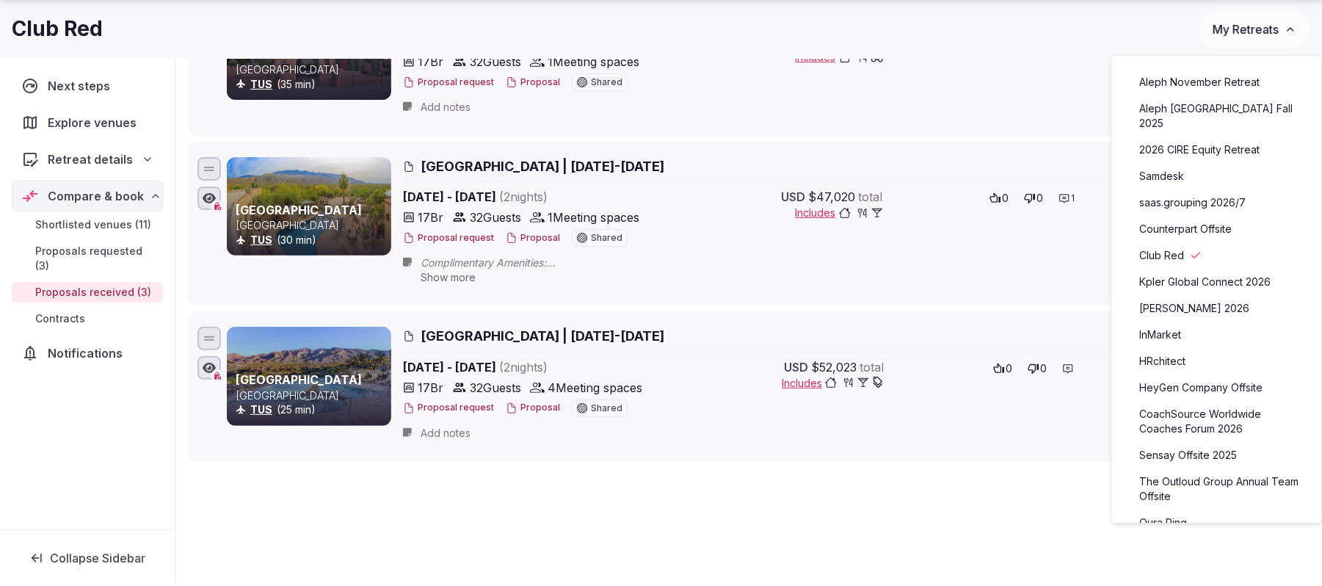
click at [1189, 376] on link "HeyGen Company Offsite" at bounding box center [1216, 387] width 181 height 23
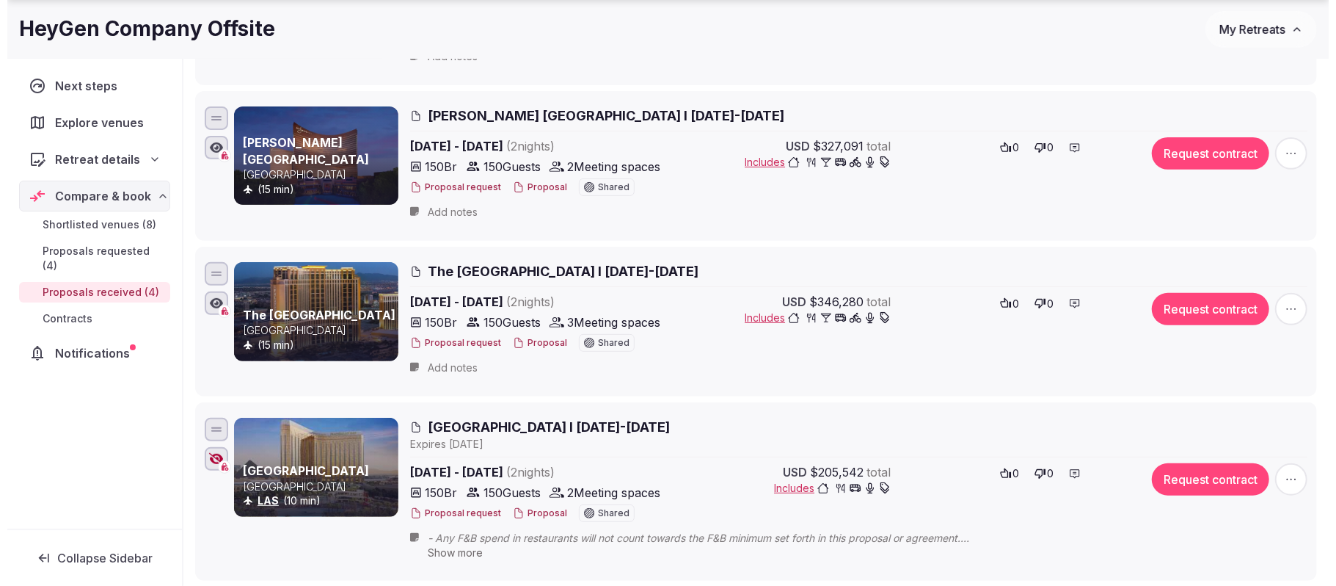
scroll to position [489, 0]
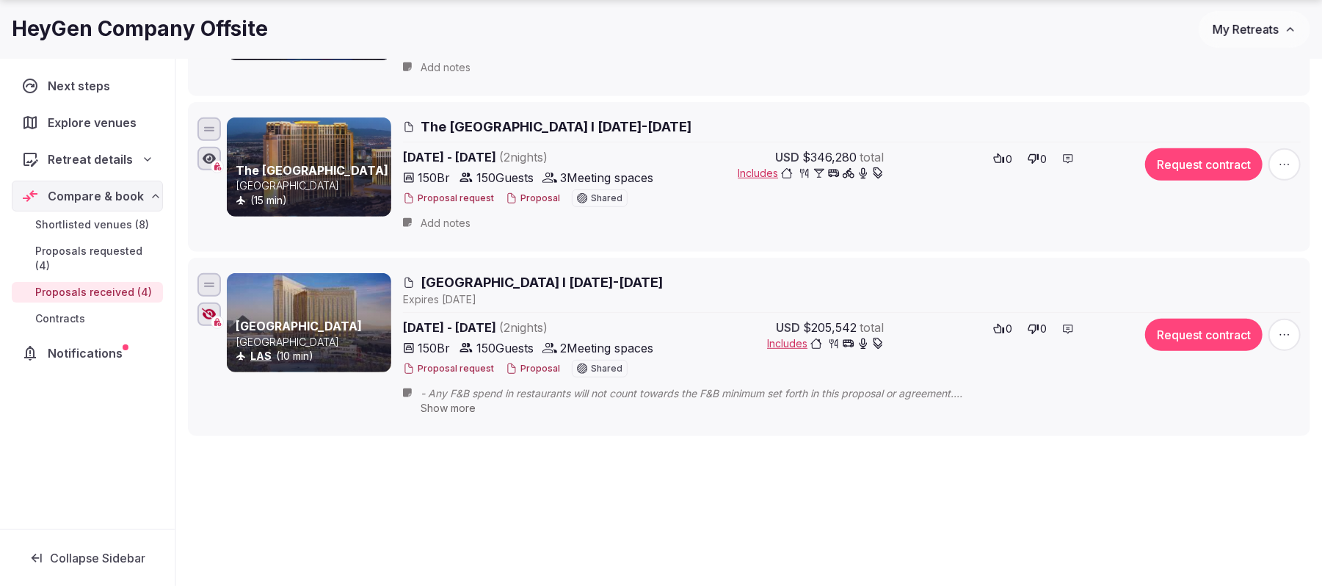
click at [205, 320] on icon "button" at bounding box center [209, 314] width 15 height 12
click at [527, 370] on button "Proposal" at bounding box center [533, 369] width 54 height 12
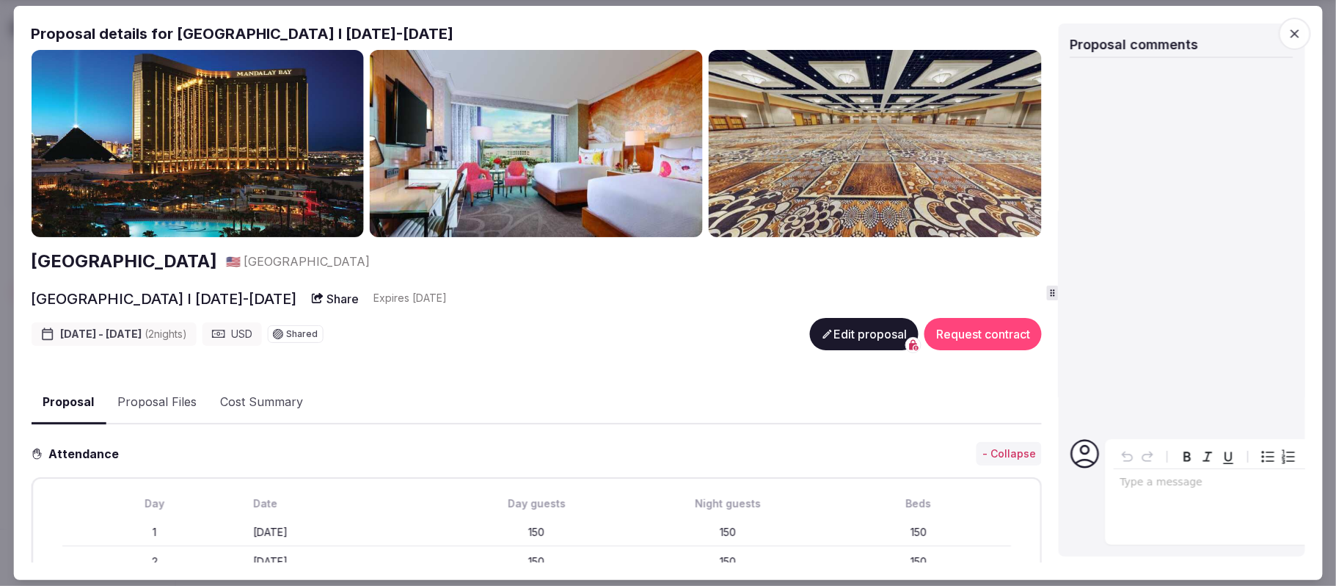
click at [1057, 277] on div "Proposal details for [GEOGRAPHIC_DATA] I [DATE]-[DATE] [GEOGRAPHIC_DATA] 🇺🇸 [GE…" at bounding box center [668, 292] width 1275 height 539
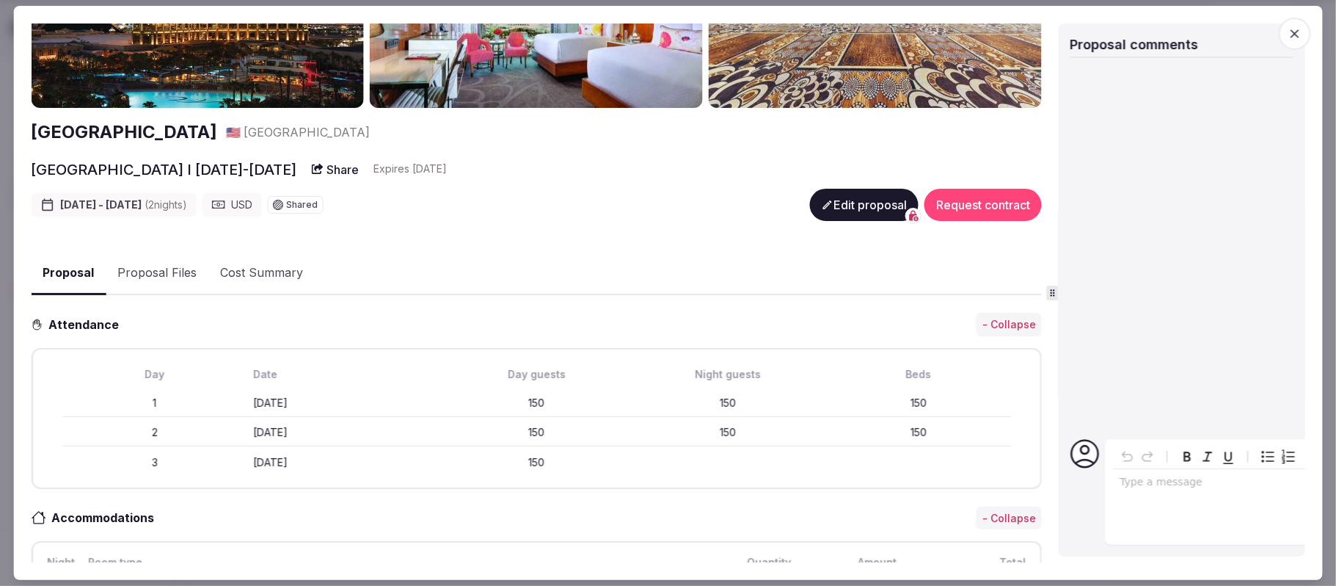
scroll to position [0, 0]
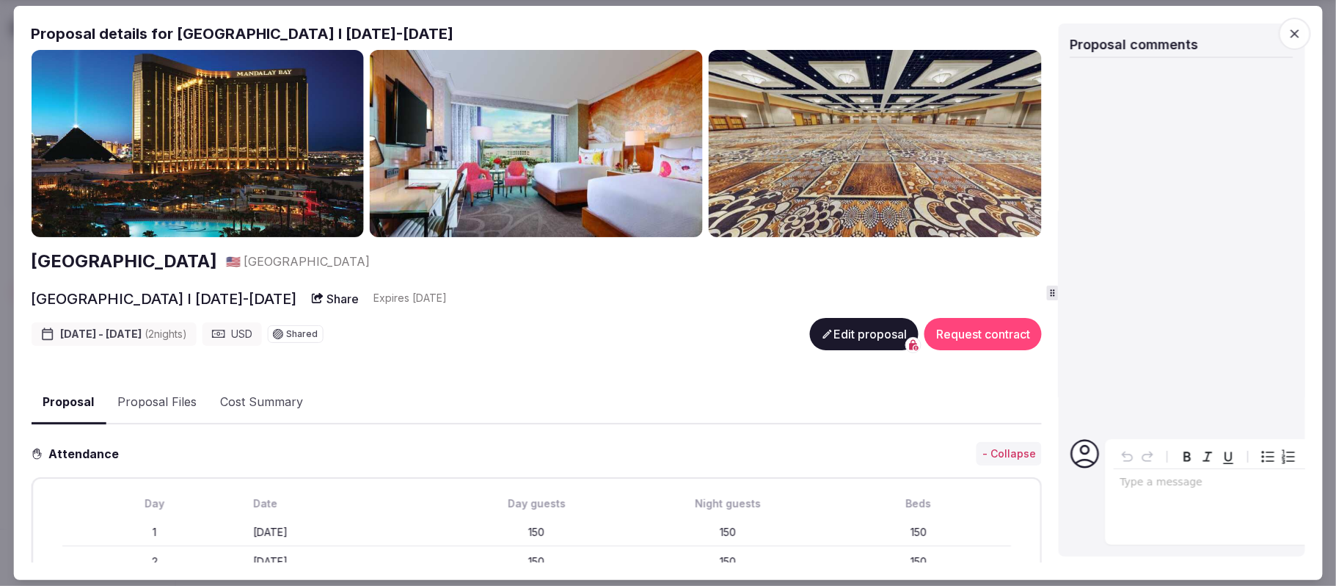
click at [834, 330] on button "Edit proposal" at bounding box center [864, 334] width 109 height 32
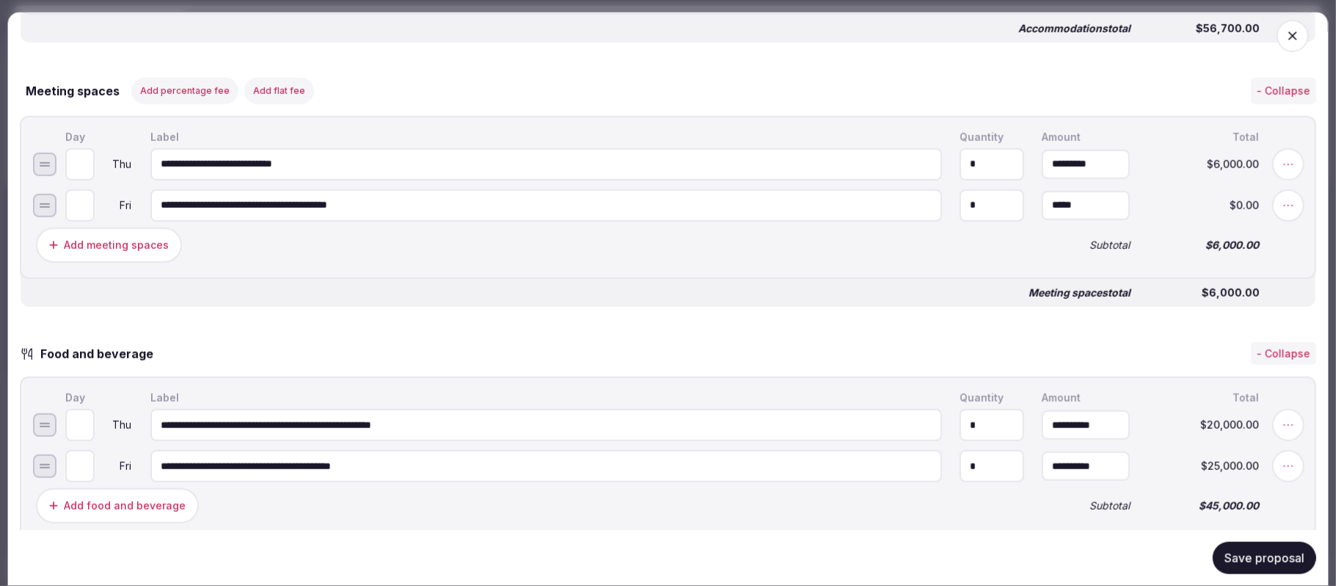
scroll to position [881, 0]
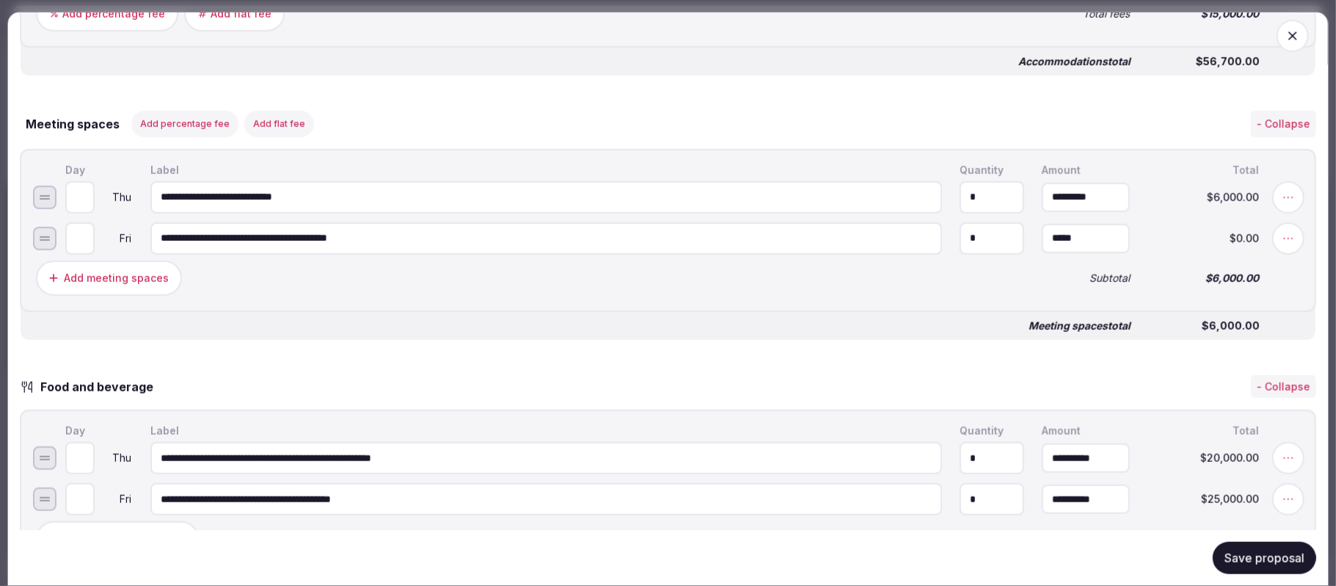
drag, startPoint x: 417, startPoint y: 233, endPoint x: 153, endPoint y: 244, distance: 264.4
click at [153, 244] on input "**********" at bounding box center [546, 238] width 792 height 32
drag, startPoint x: 362, startPoint y: 197, endPoint x: 116, endPoint y: 194, distance: 245.9
click at [150, 194] on input "**********" at bounding box center [546, 197] width 792 height 32
click at [85, 183] on input "*" at bounding box center [79, 197] width 29 height 32
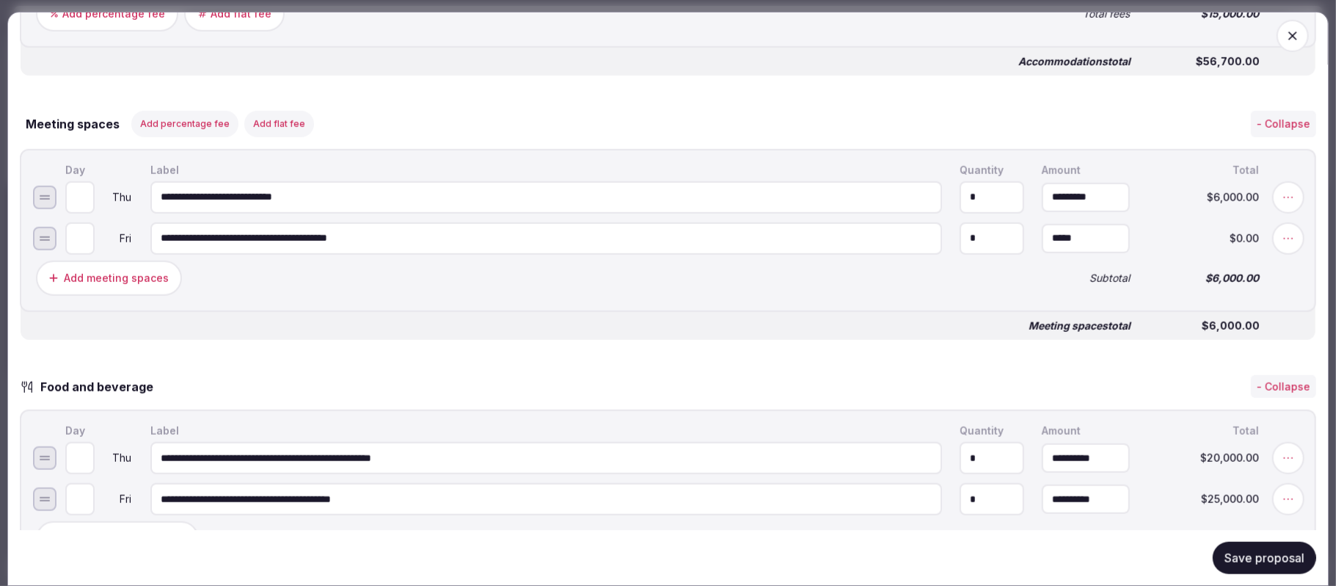
click at [89, 186] on input "*" at bounding box center [79, 197] width 29 height 32
type input "*"
click at [85, 186] on input "*" at bounding box center [79, 197] width 29 height 32
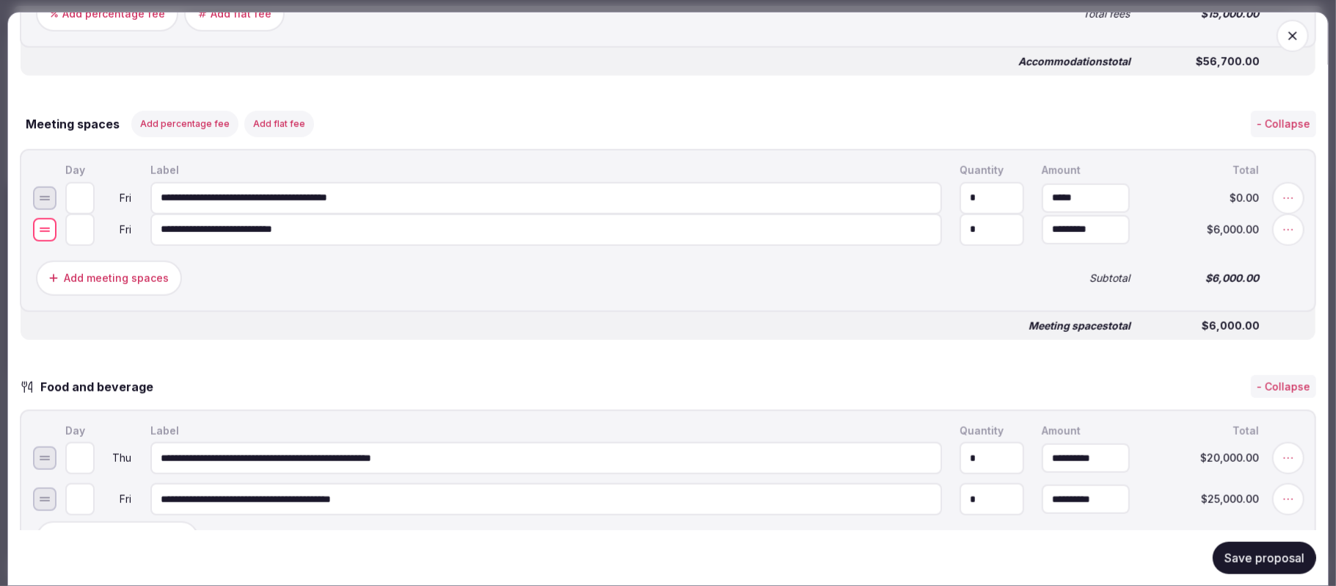
drag, startPoint x: 39, startPoint y: 200, endPoint x: 40, endPoint y: 233, distance: 32.3
click at [89, 186] on input "*" at bounding box center [79, 197] width 29 height 32
click at [90, 197] on input "*" at bounding box center [79, 197] width 29 height 32
type input "*"
click at [90, 197] on input "*" at bounding box center [79, 197] width 29 height 32
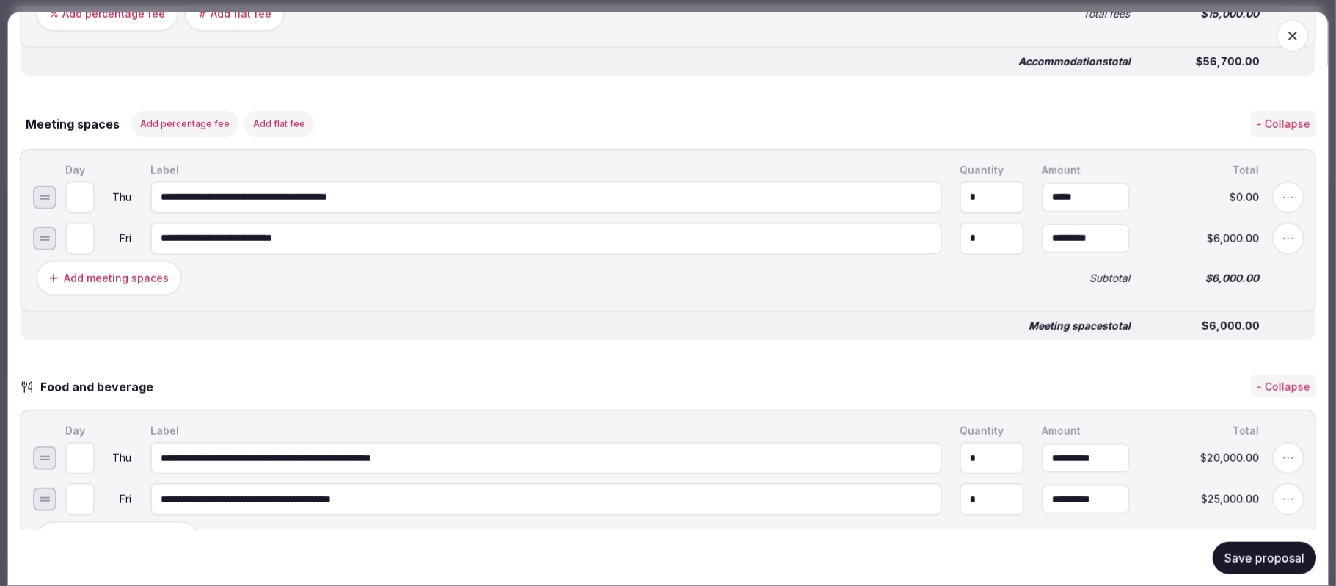
drag, startPoint x: 433, startPoint y: 197, endPoint x: 91, endPoint y: 218, distance: 342.6
click at [150, 214] on input "**********" at bounding box center [546, 197] width 792 height 32
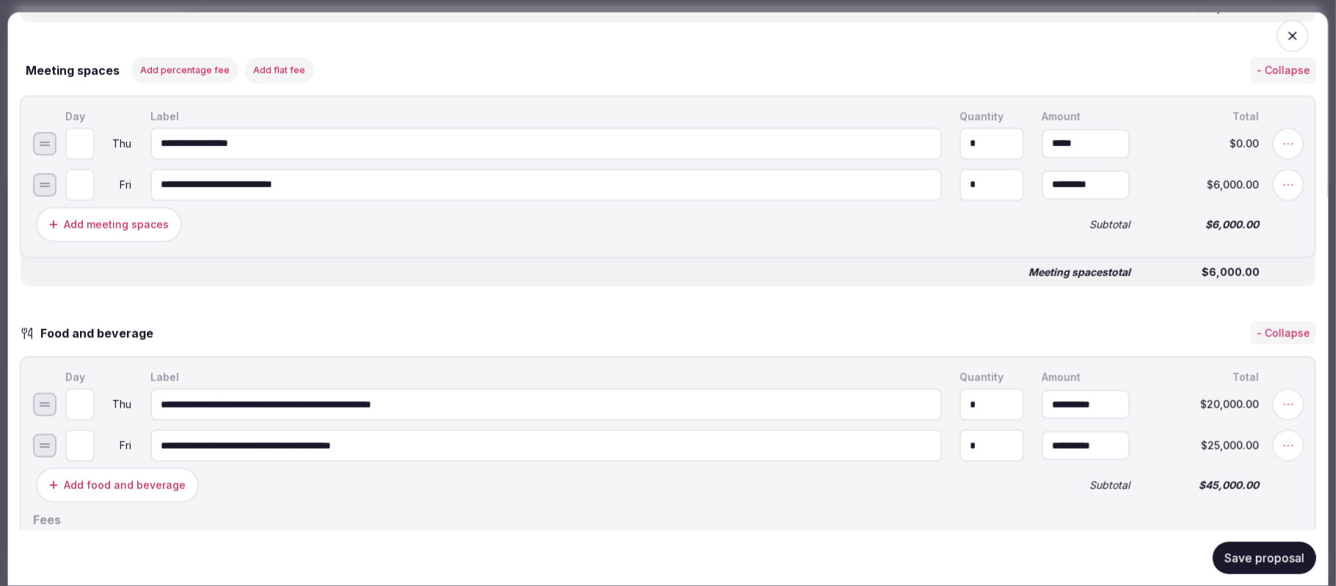
scroll to position [978, 0]
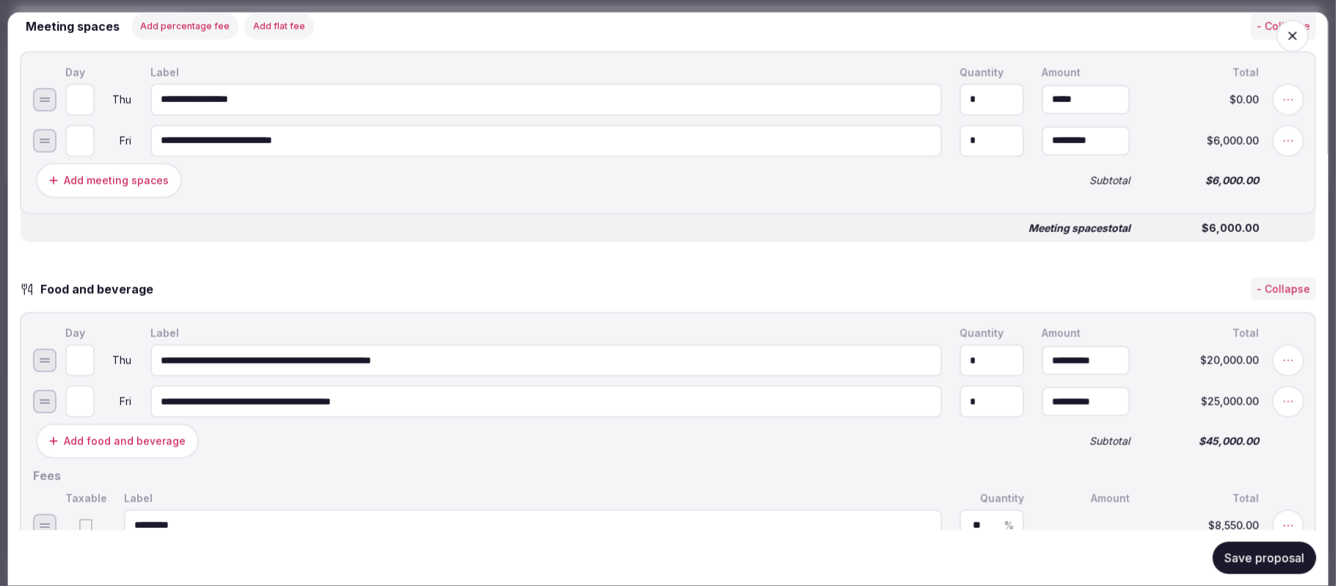
type input "**********"
drag, startPoint x: 346, startPoint y: 126, endPoint x: 221, endPoint y: 148, distance: 127.4
click at [221, 148] on input "**********" at bounding box center [546, 141] width 792 height 32
type input "**********"
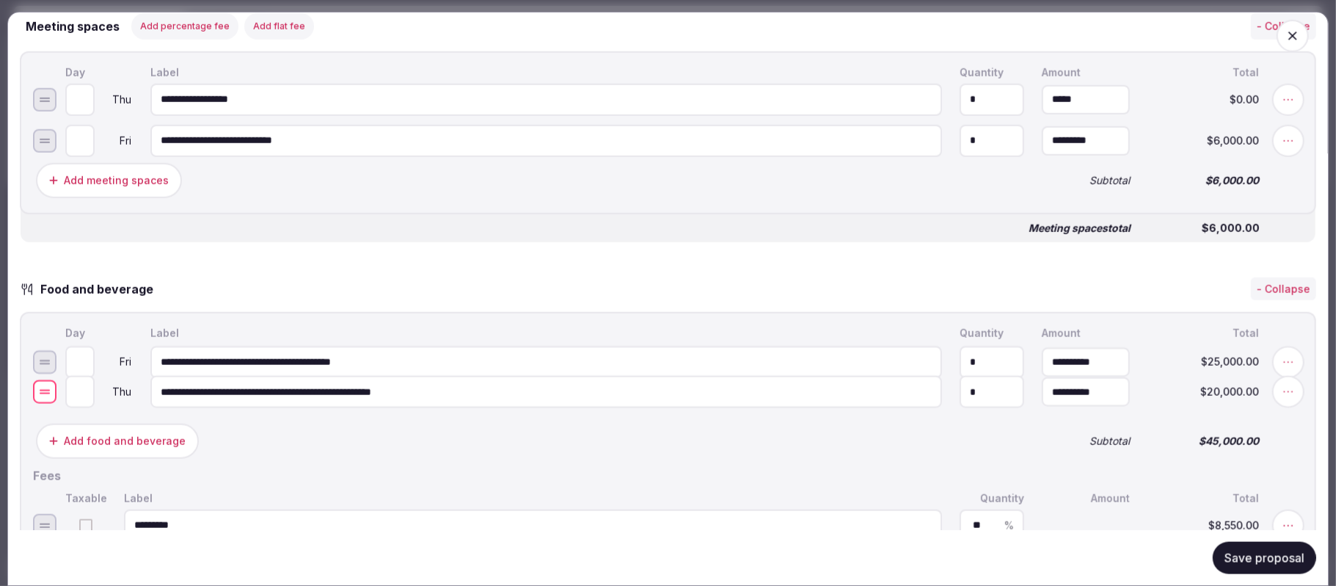
drag, startPoint x: 39, startPoint y: 353, endPoint x: 48, endPoint y: 374, distance: 23.0
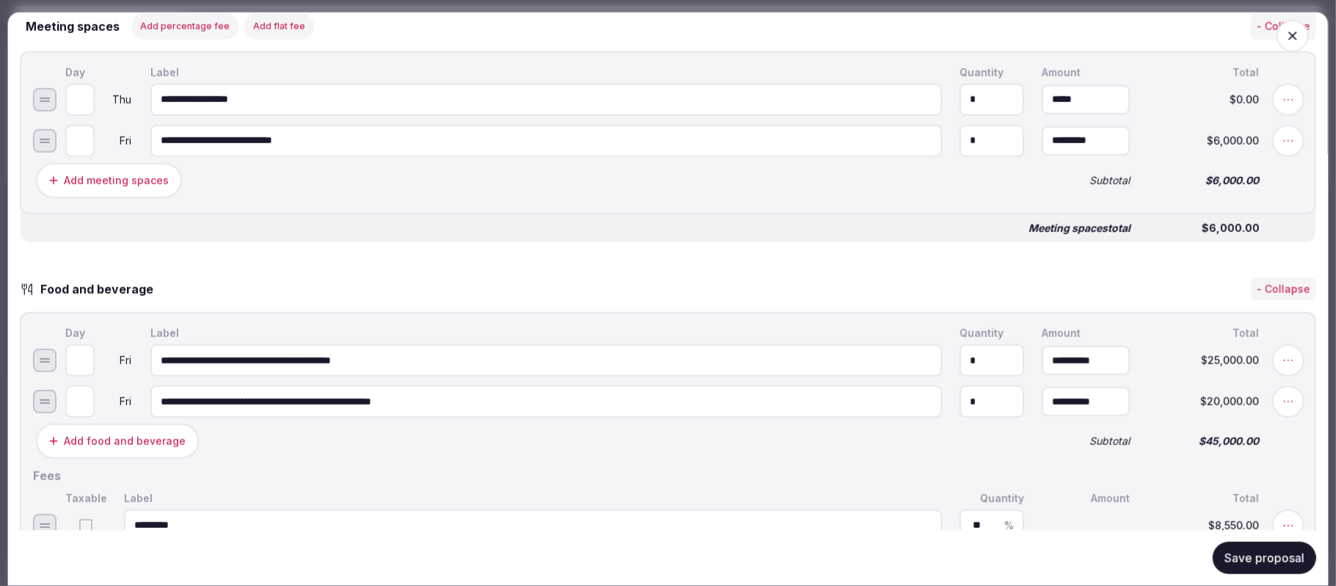
type input "*"
click at [91, 388] on input "*" at bounding box center [79, 401] width 29 height 32
drag, startPoint x: 250, startPoint y: 401, endPoint x: 139, endPoint y: 395, distance: 111.0
click at [150, 395] on input "**********" at bounding box center [546, 401] width 792 height 32
type input "**********"
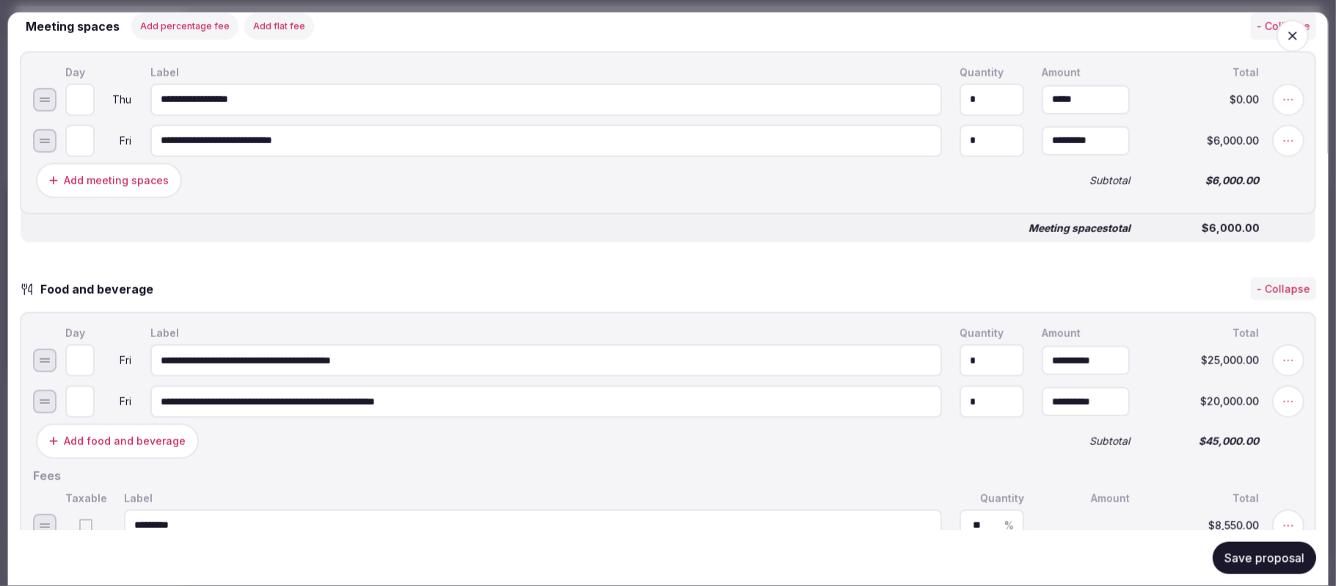
drag, startPoint x: 465, startPoint y: 355, endPoint x: 153, endPoint y: 360, distance: 311.2
click at [153, 360] on input "**********" at bounding box center [546, 360] width 792 height 32
type input "**********"
click at [87, 347] on input "*" at bounding box center [79, 360] width 29 height 32
click at [86, 360] on input "*" at bounding box center [79, 360] width 29 height 32
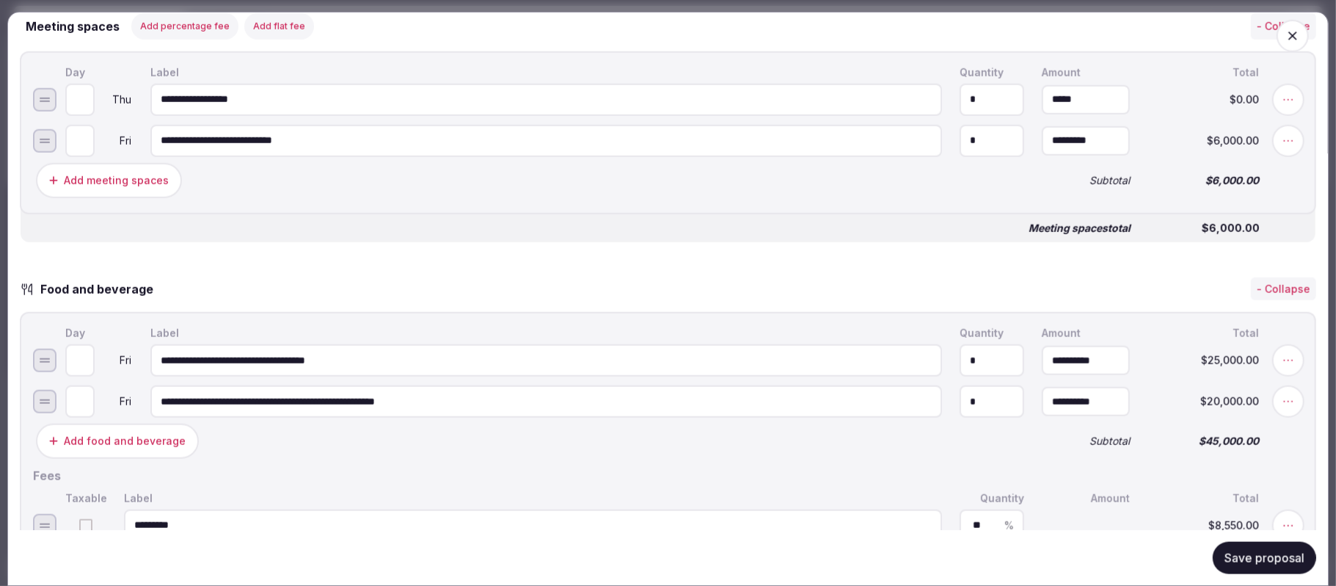
click at [85, 356] on input "*" at bounding box center [79, 360] width 29 height 32
type input "*"
click at [85, 356] on input "*" at bounding box center [79, 360] width 29 height 32
click at [1110, 352] on input "*****" at bounding box center [1086, 360] width 88 height 29
drag, startPoint x: 1055, startPoint y: 365, endPoint x: 1011, endPoint y: 373, distance: 45.4
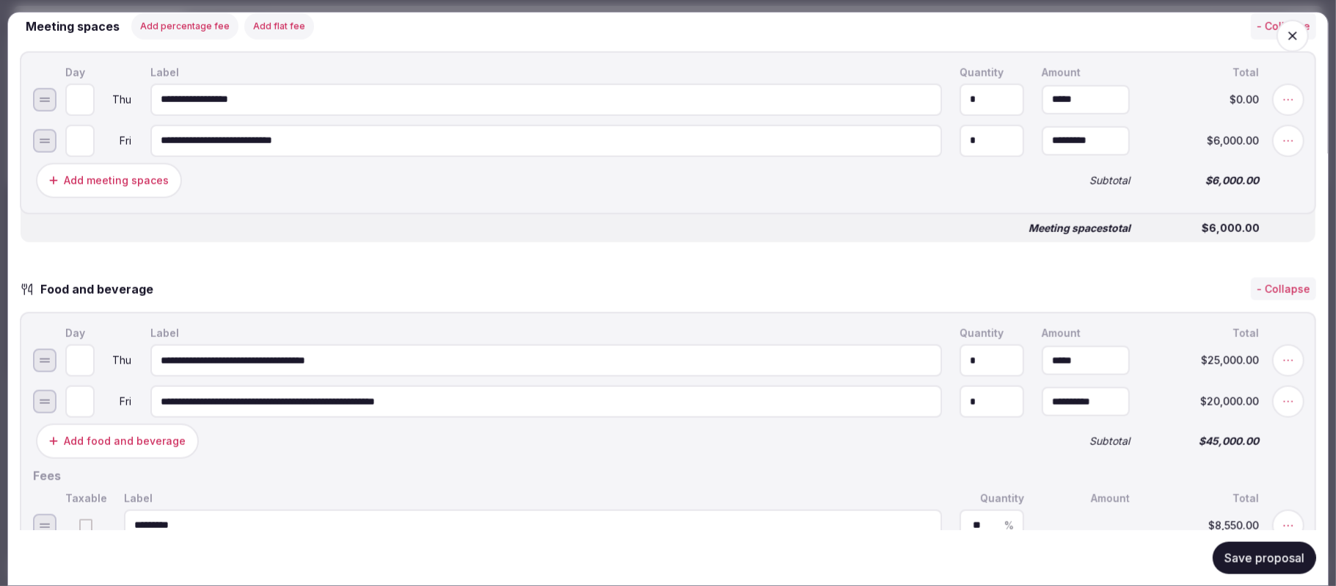
click at [1042, 371] on input "*****" at bounding box center [1086, 360] width 88 height 29
type input "**********"
drag, startPoint x: 351, startPoint y: 359, endPoint x: 313, endPoint y: 350, distance: 39.2
click at [313, 350] on input "**********" at bounding box center [546, 360] width 792 height 32
type input "**********"
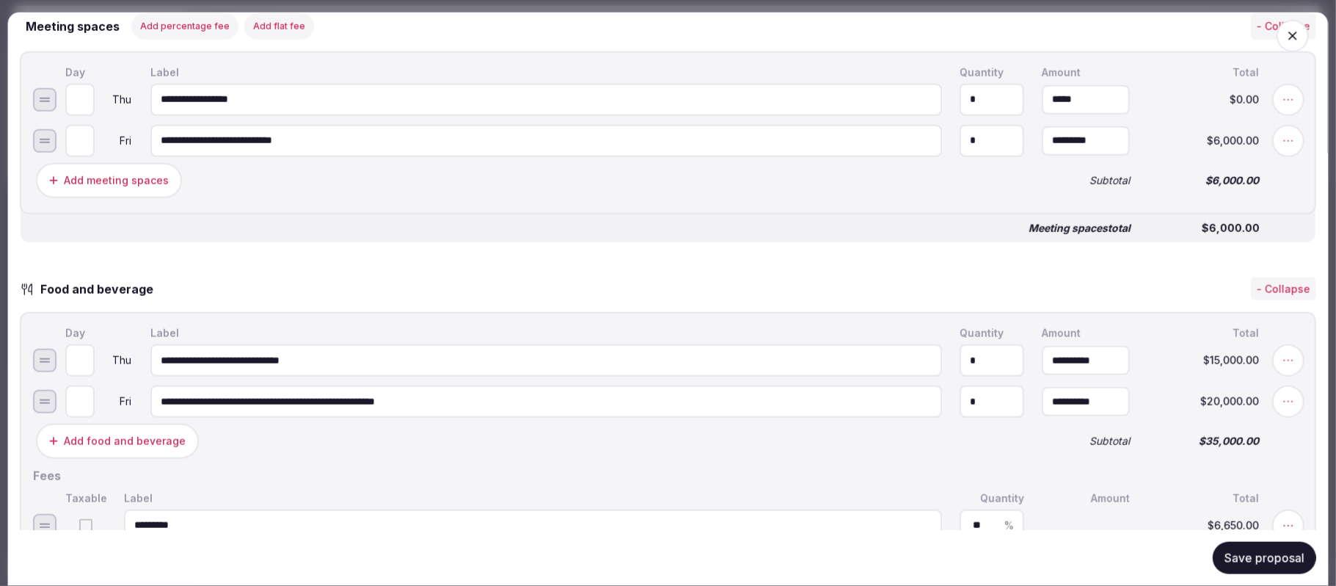
drag, startPoint x: 271, startPoint y: 87, endPoint x: 207, endPoint y: 92, distance: 64.1
click at [207, 92] on input "**********" at bounding box center [546, 100] width 792 height 32
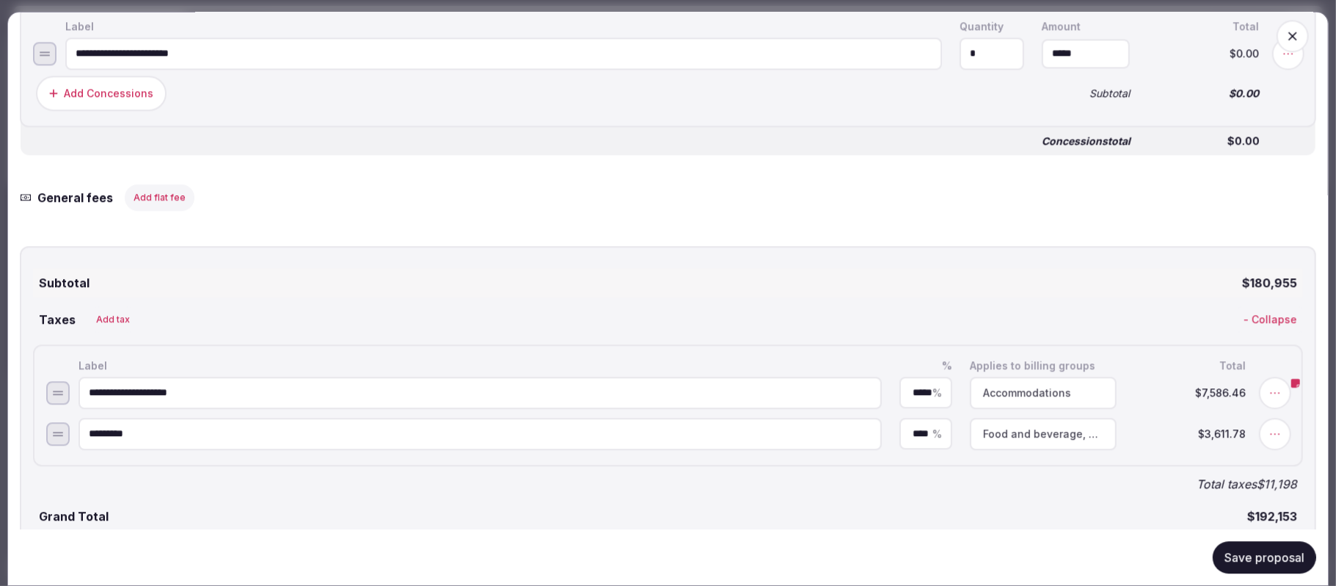
scroll to position [2796, 0]
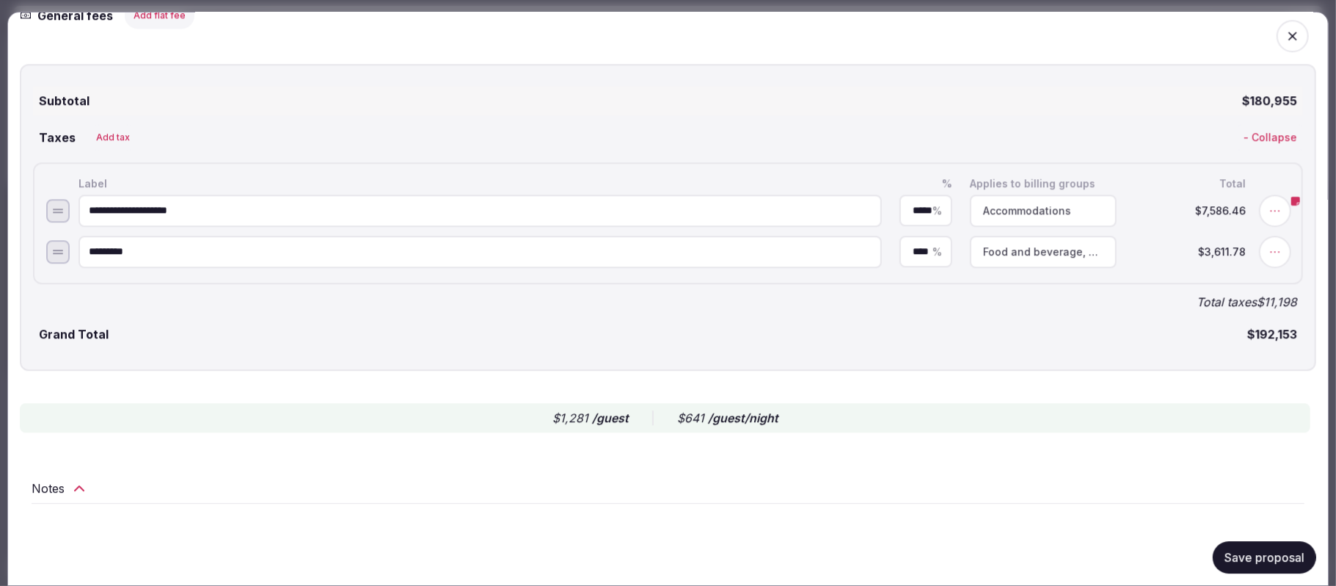
type input "*********"
click at [1242, 547] on button "Save proposal" at bounding box center [1264, 557] width 103 height 32
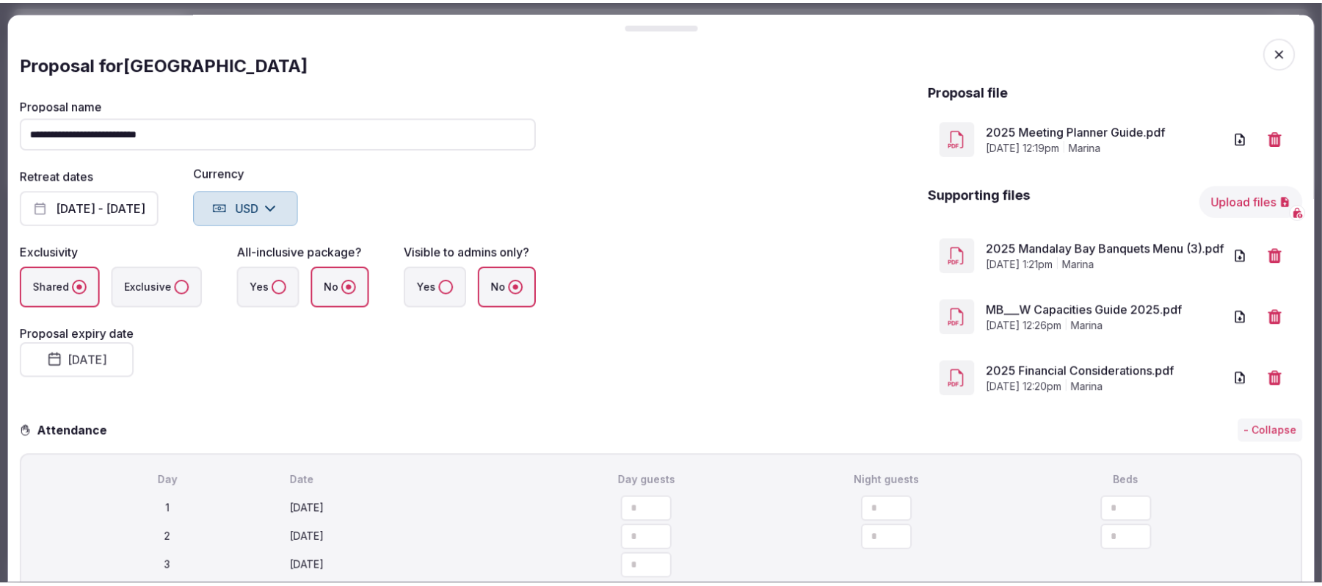
scroll to position [0, 0]
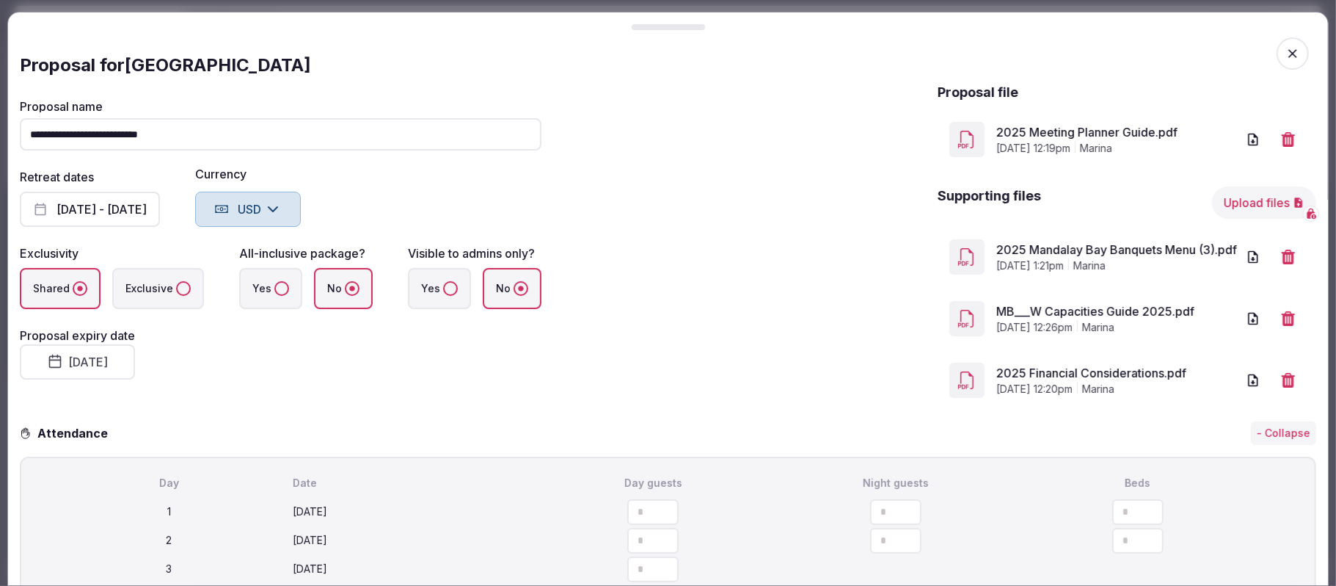
click at [1286, 46] on icon "button" at bounding box center [1293, 53] width 15 height 15
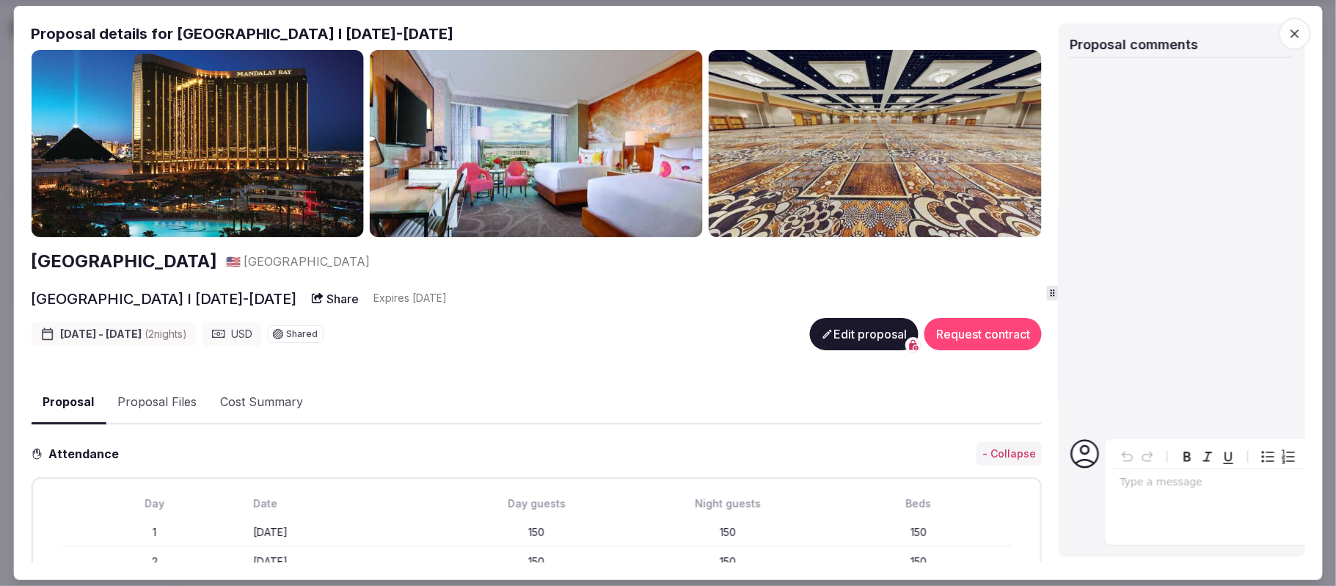
click at [302, 299] on button "Share" at bounding box center [334, 298] width 65 height 26
click at [1288, 26] on icon "button" at bounding box center [1295, 33] width 15 height 15
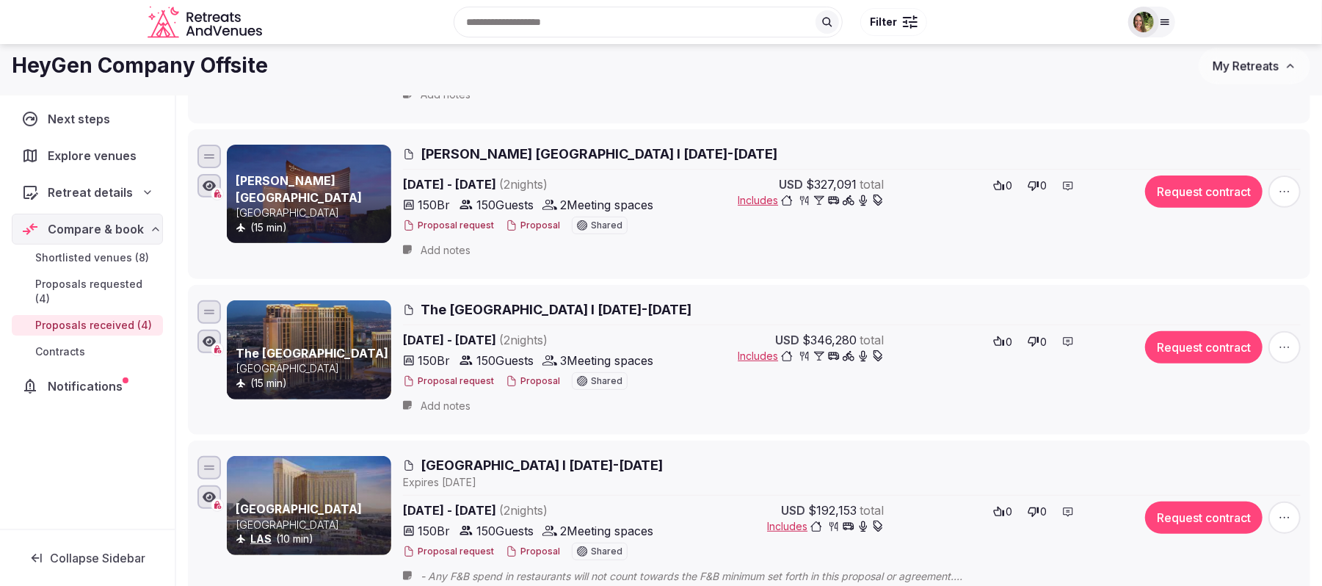
scroll to position [294, 0]
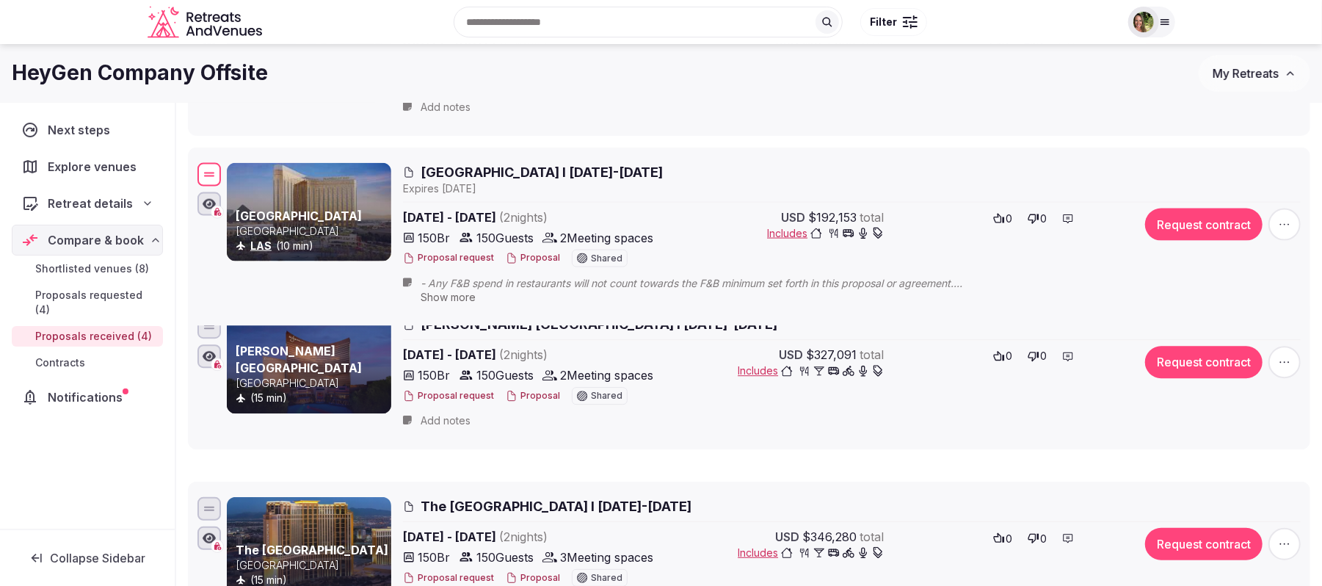
drag, startPoint x: 213, startPoint y: 481, endPoint x: 252, endPoint y: 163, distance: 321.0
click at [252, 163] on div "Mandalay Bay [GEOGRAPHIC_DATA] LAS (10 min) [GEOGRAPHIC_DATA] I [DATE]-[DATE] E…" at bounding box center [748, 236] width 1109 height 153
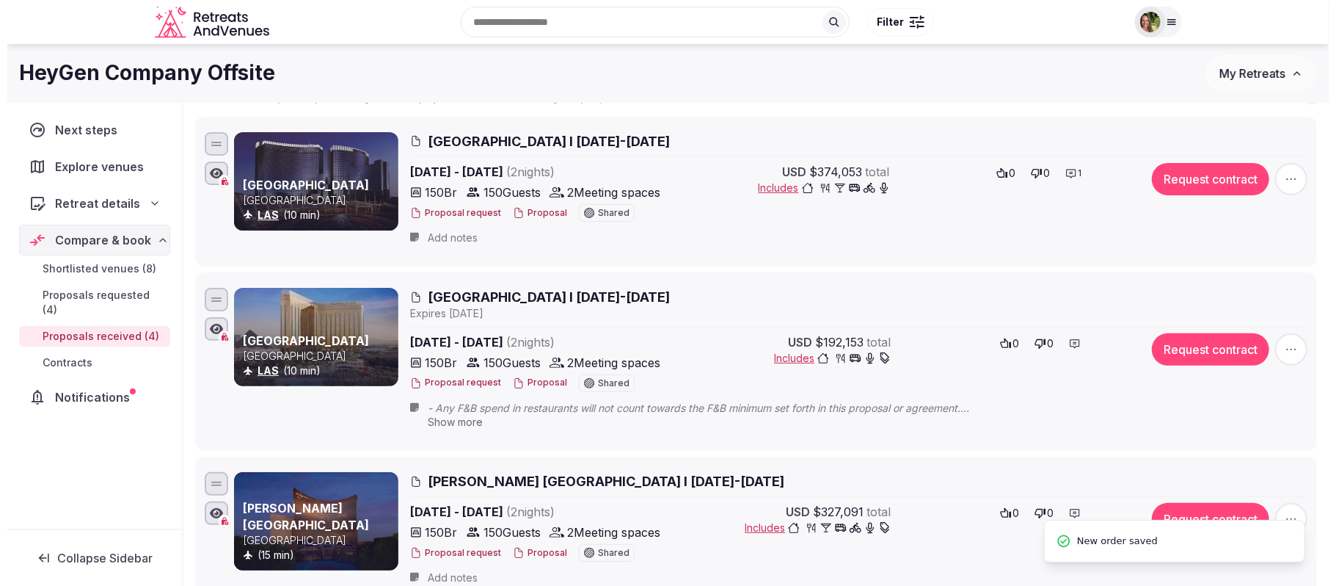
scroll to position [98, 0]
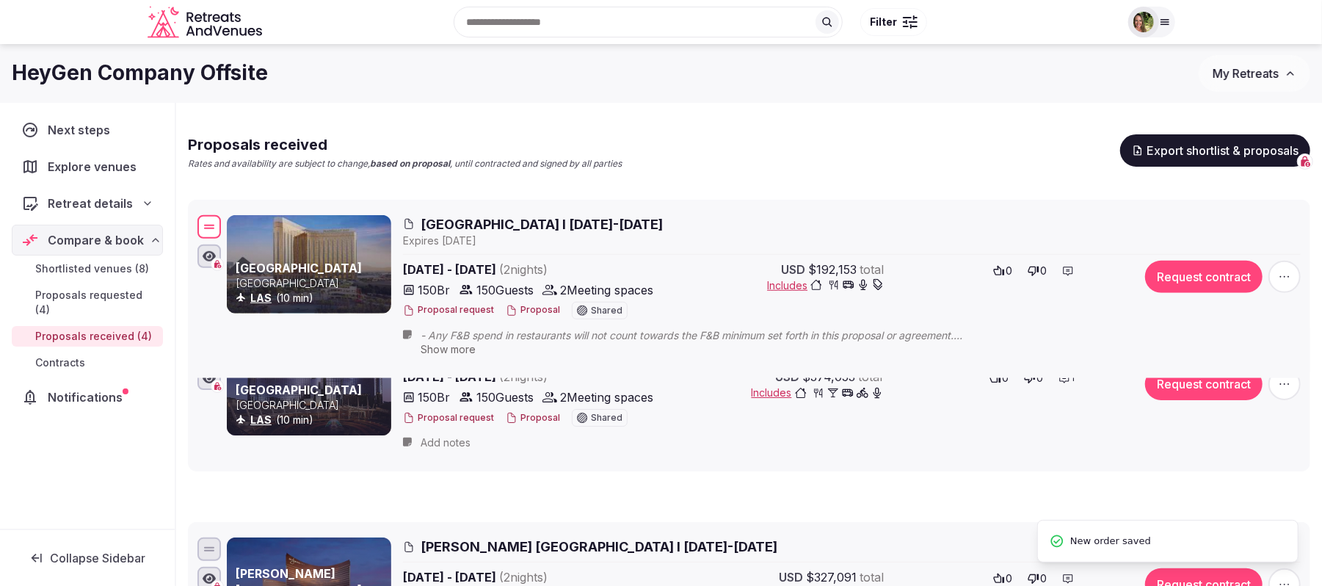
drag, startPoint x: 211, startPoint y: 365, endPoint x: 228, endPoint y: 225, distance: 141.1
click at [228, 225] on div "Mandalay Bay [GEOGRAPHIC_DATA] LAS (10 min) [GEOGRAPHIC_DATA] I [DATE]-[DATE] E…" at bounding box center [748, 288] width 1109 height 153
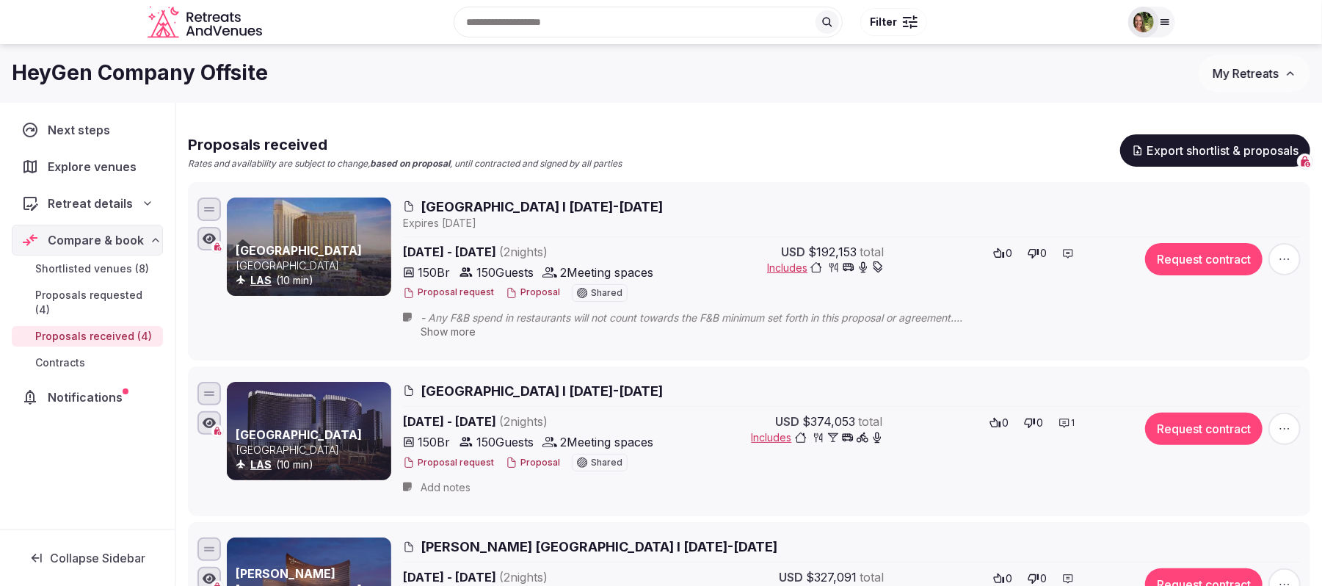
click at [529, 291] on button "Proposal" at bounding box center [533, 292] width 54 height 12
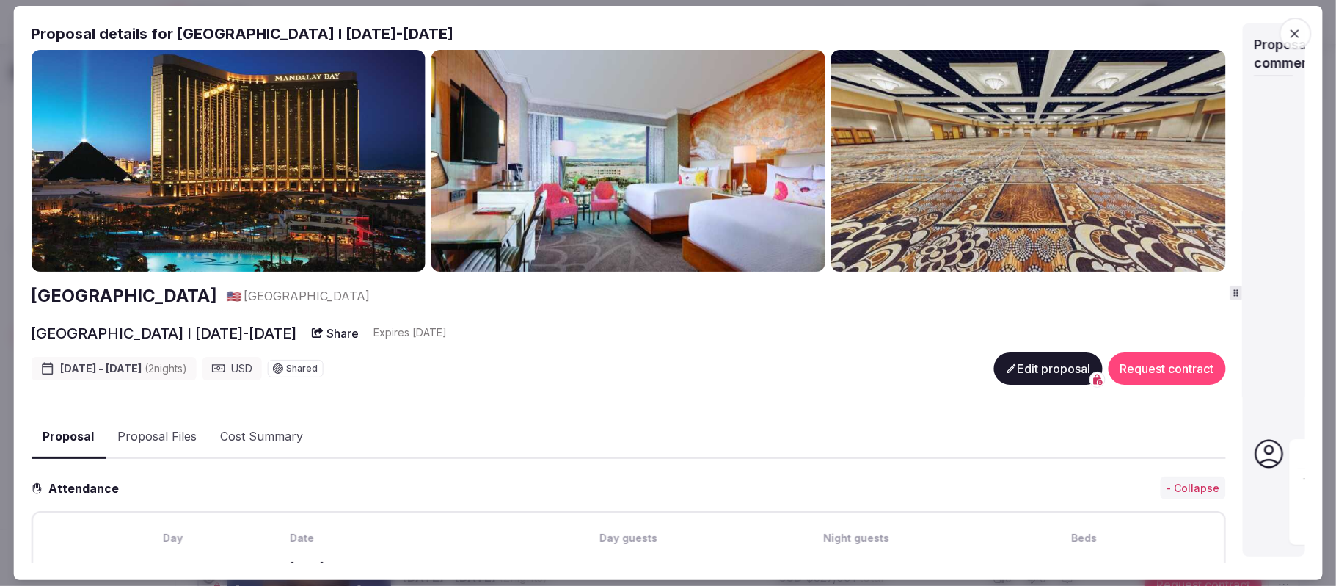
click at [1240, 271] on div "Proposal details for [GEOGRAPHIC_DATA] I [DATE]-[DATE] [GEOGRAPHIC_DATA] 🇺🇸 [GE…" at bounding box center [668, 292] width 1275 height 539
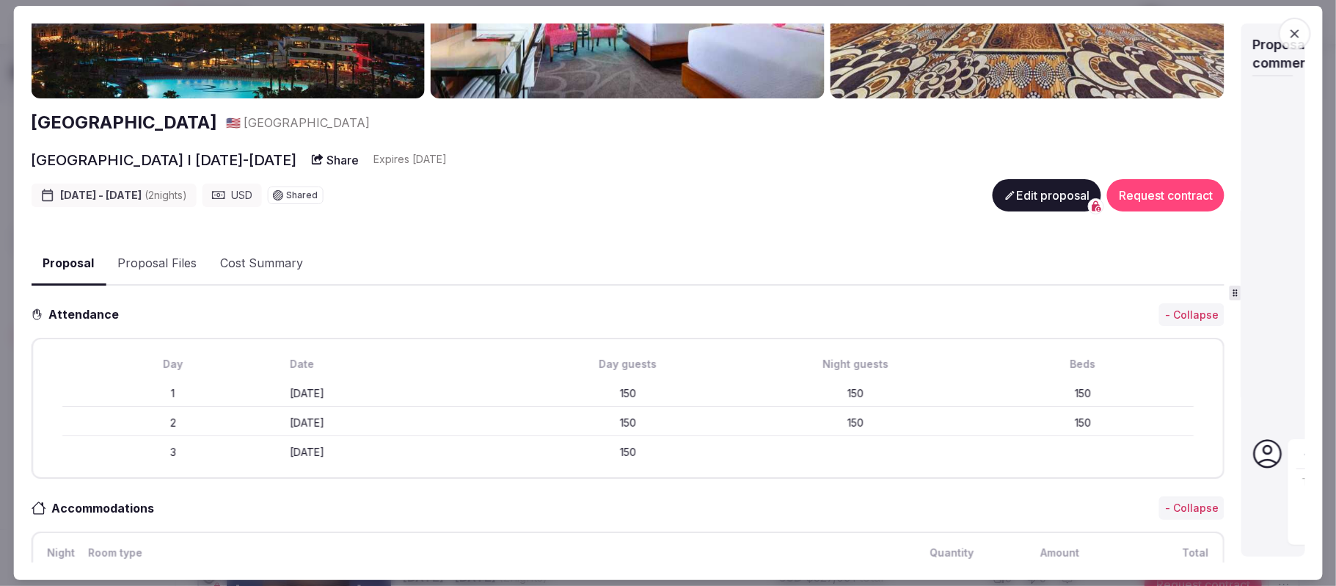
scroll to position [82, 0]
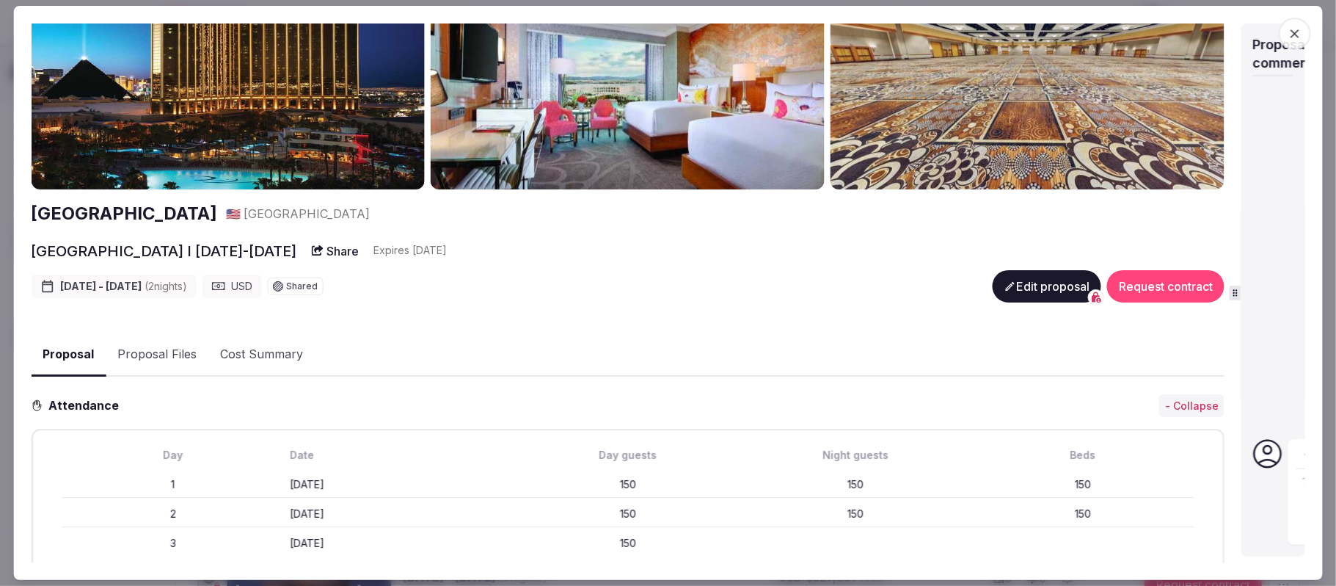
click at [1016, 292] on button "Edit proposal" at bounding box center [1047, 286] width 109 height 32
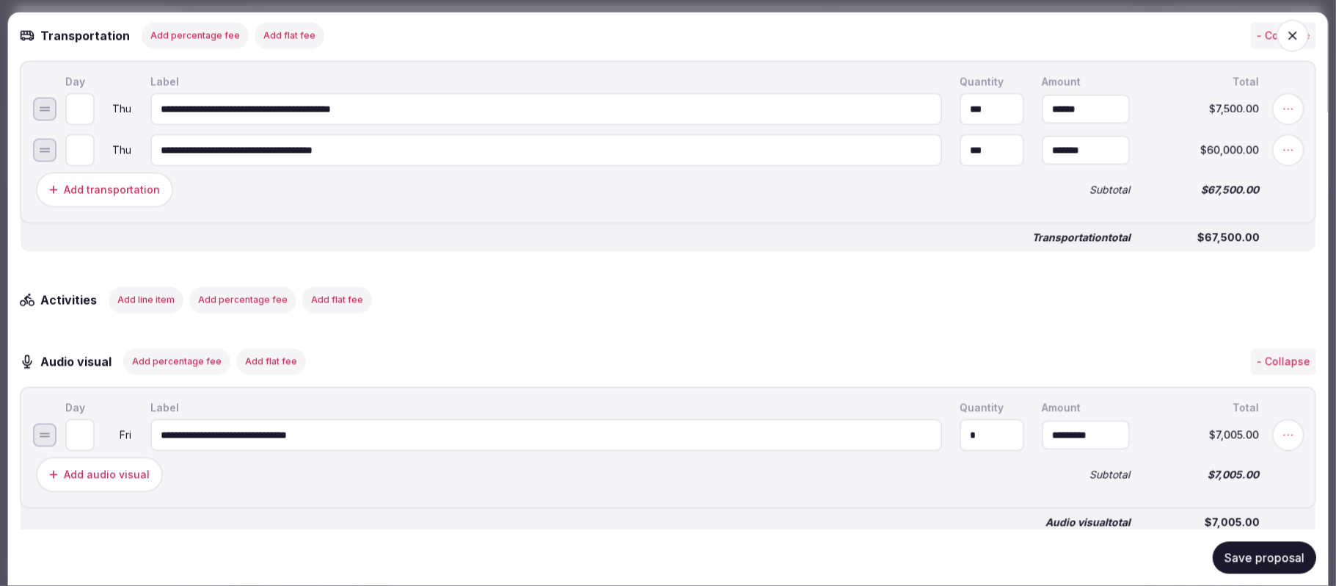
scroll to position [1957, 0]
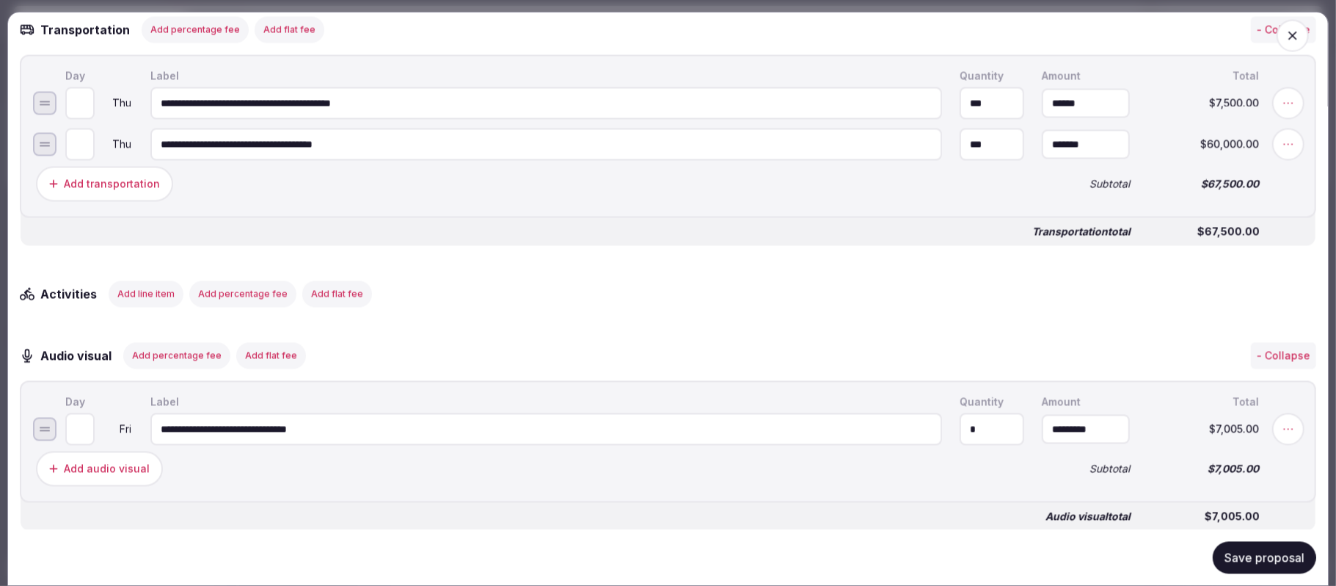
click at [323, 282] on button "Add flat fee" at bounding box center [337, 294] width 70 height 26
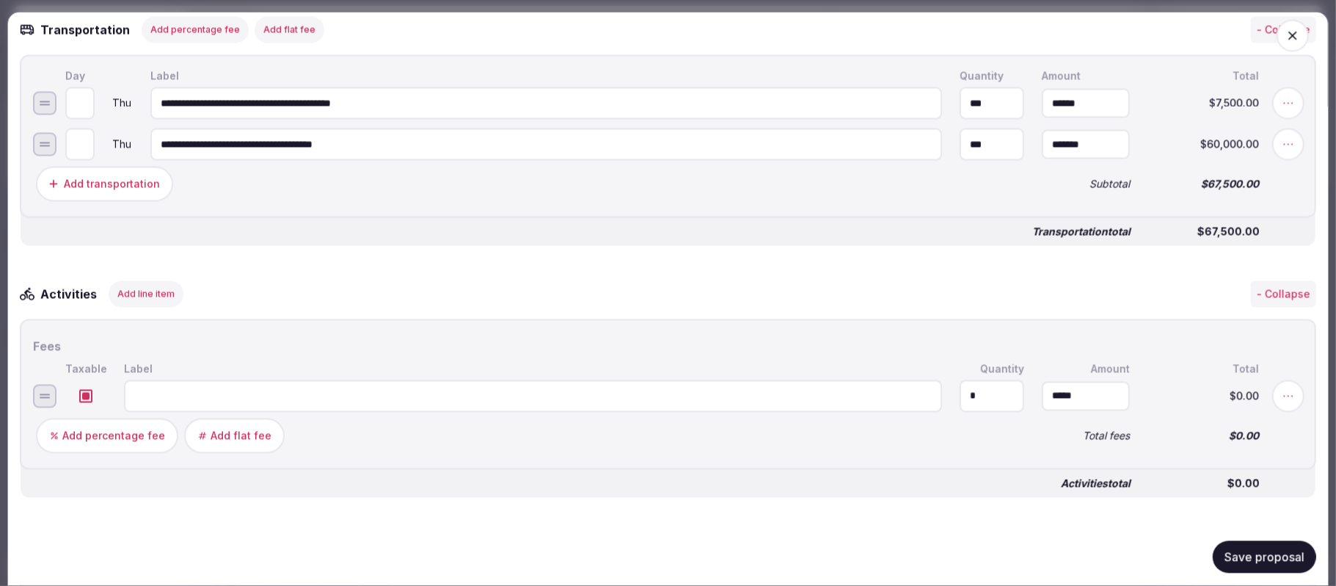
click at [189, 382] on input at bounding box center [533, 396] width 818 height 32
type input "**********"
drag, startPoint x: 981, startPoint y: 382, endPoint x: 928, endPoint y: 385, distance: 52.2
click at [960, 385] on input "*" at bounding box center [992, 396] width 65 height 32
type input "***"
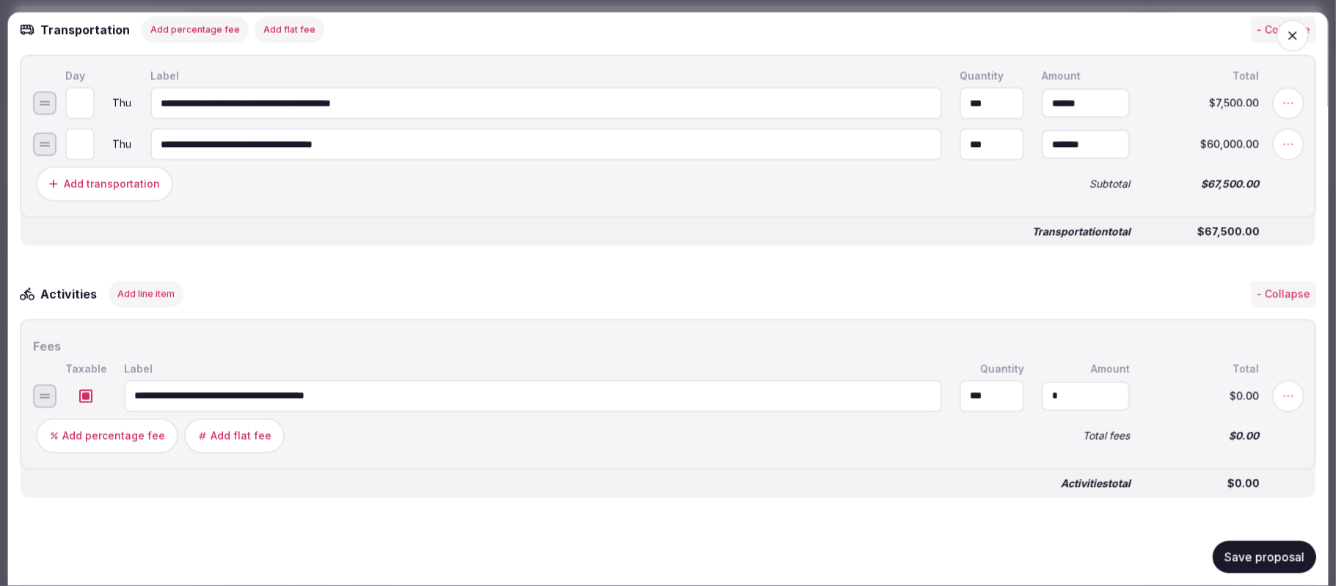
click at [1096, 382] on input "*" at bounding box center [1086, 396] width 88 height 29
drag, startPoint x: 1096, startPoint y: 382, endPoint x: 1030, endPoint y: 385, distance: 65.4
click at [1042, 385] on input "*" at bounding box center [1086, 396] width 88 height 29
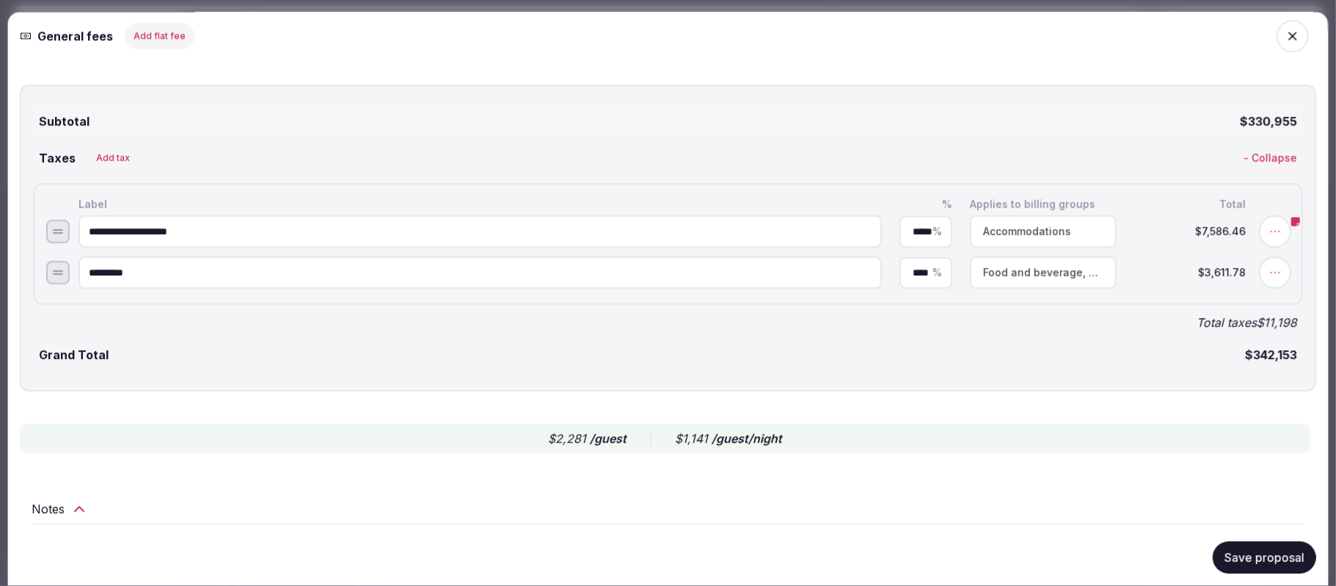
scroll to position [2984, 0]
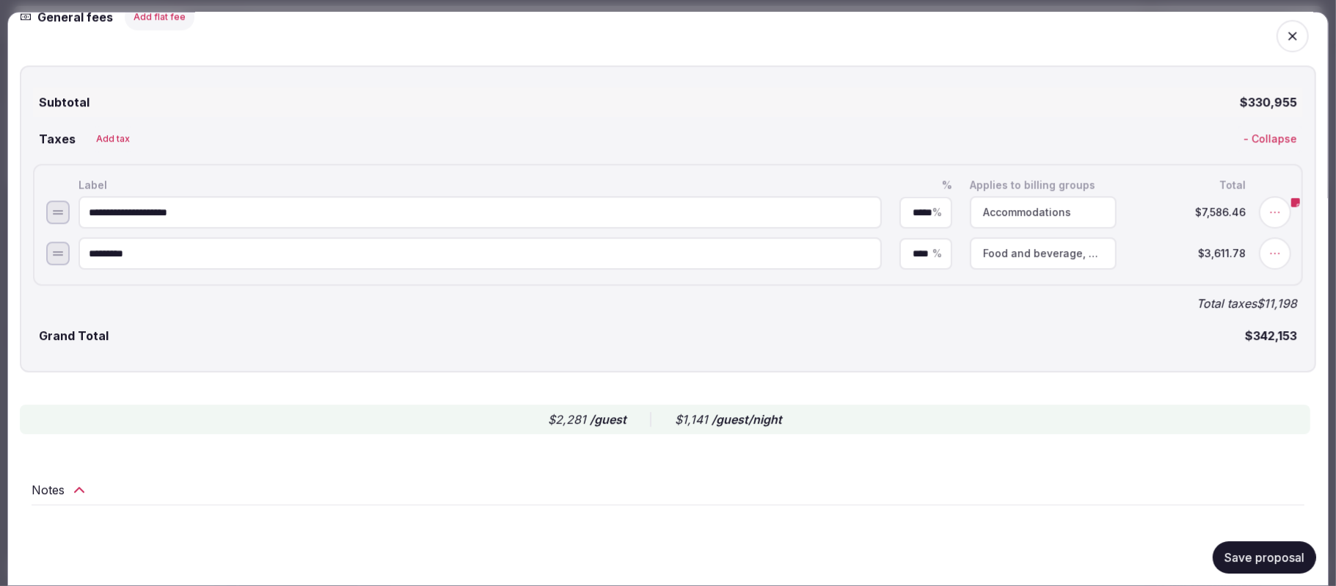
type input "*********"
click at [1213, 547] on button "Save proposal" at bounding box center [1264, 557] width 103 height 32
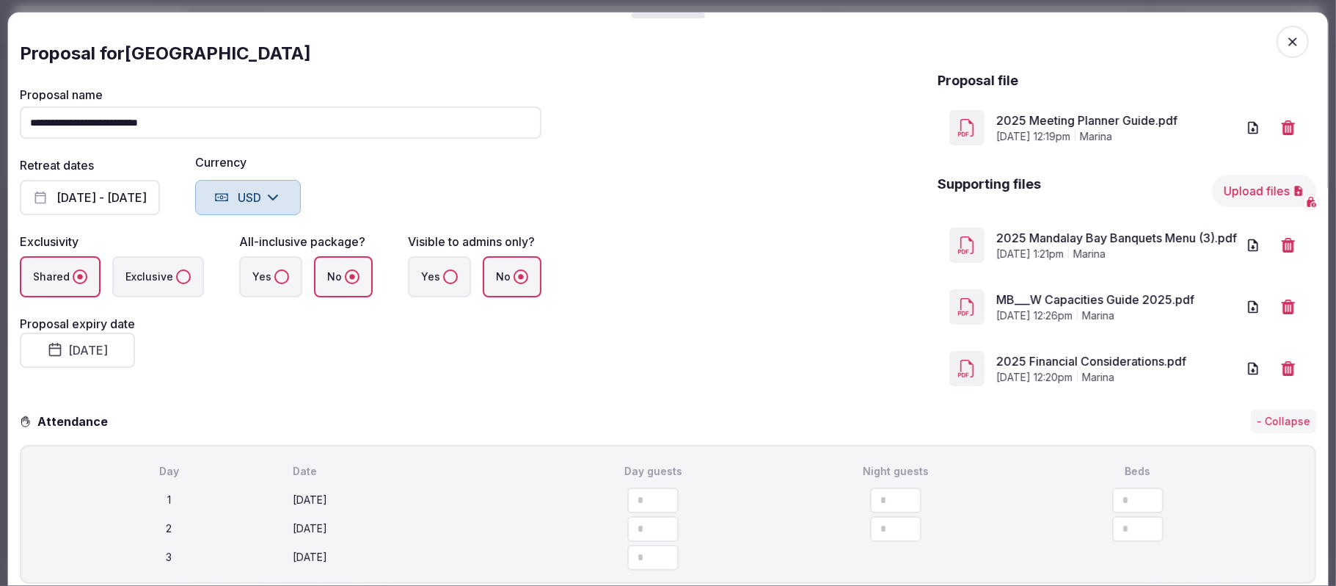
scroll to position [0, 0]
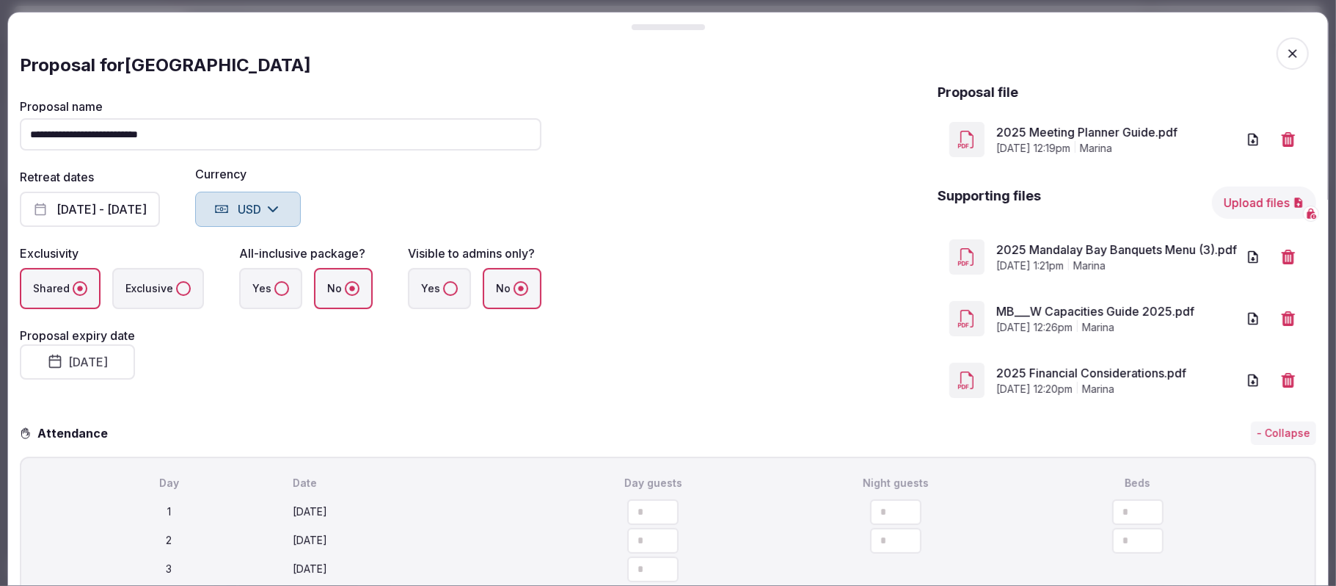
click at [1286, 51] on icon "button" at bounding box center [1293, 53] width 15 height 15
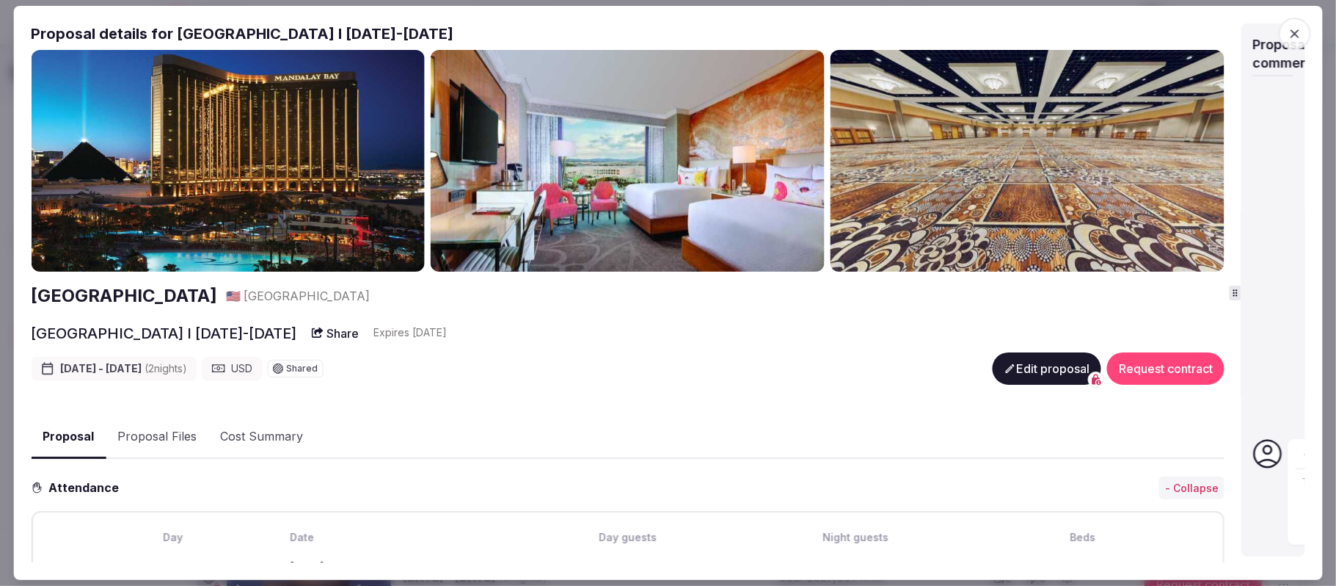
click at [1293, 32] on icon "button" at bounding box center [1295, 33] width 15 height 15
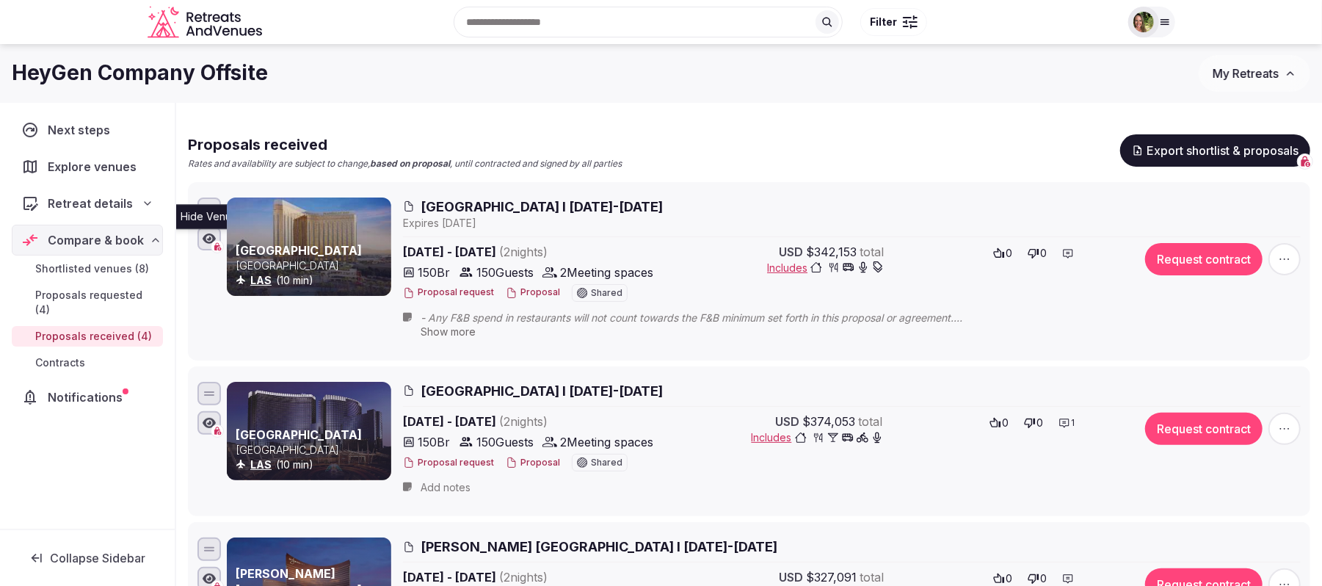
click at [208, 239] on icon "button" at bounding box center [209, 238] width 13 height 10
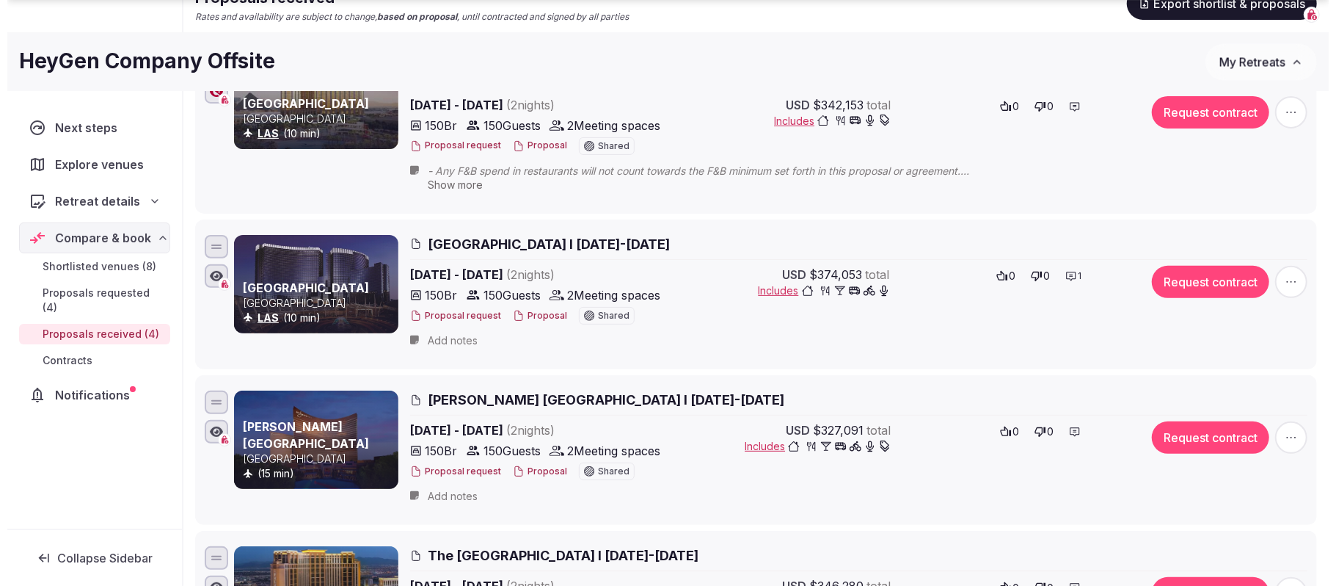
scroll to position [294, 0]
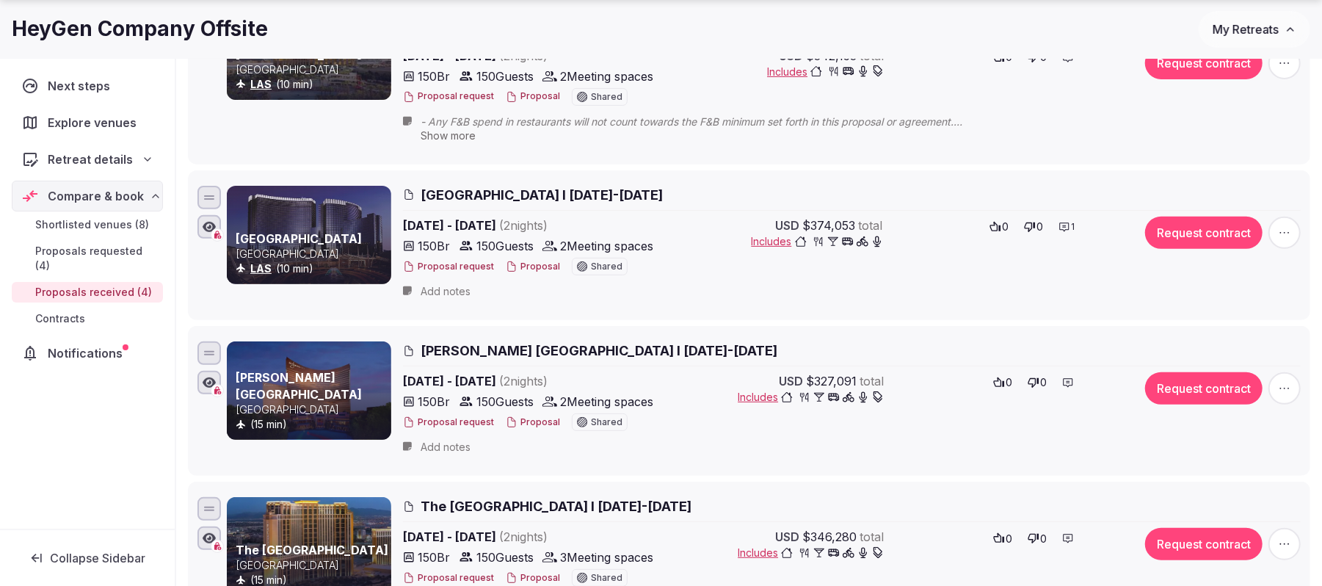
click at [533, 426] on button "Proposal" at bounding box center [533, 422] width 54 height 12
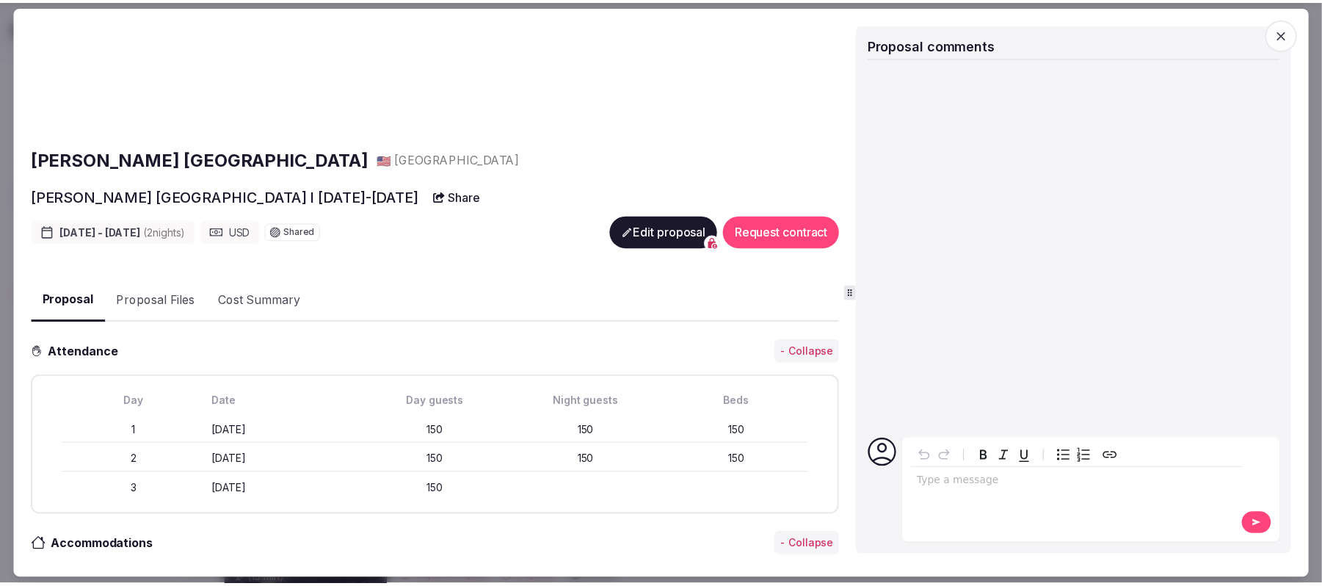
scroll to position [0, 0]
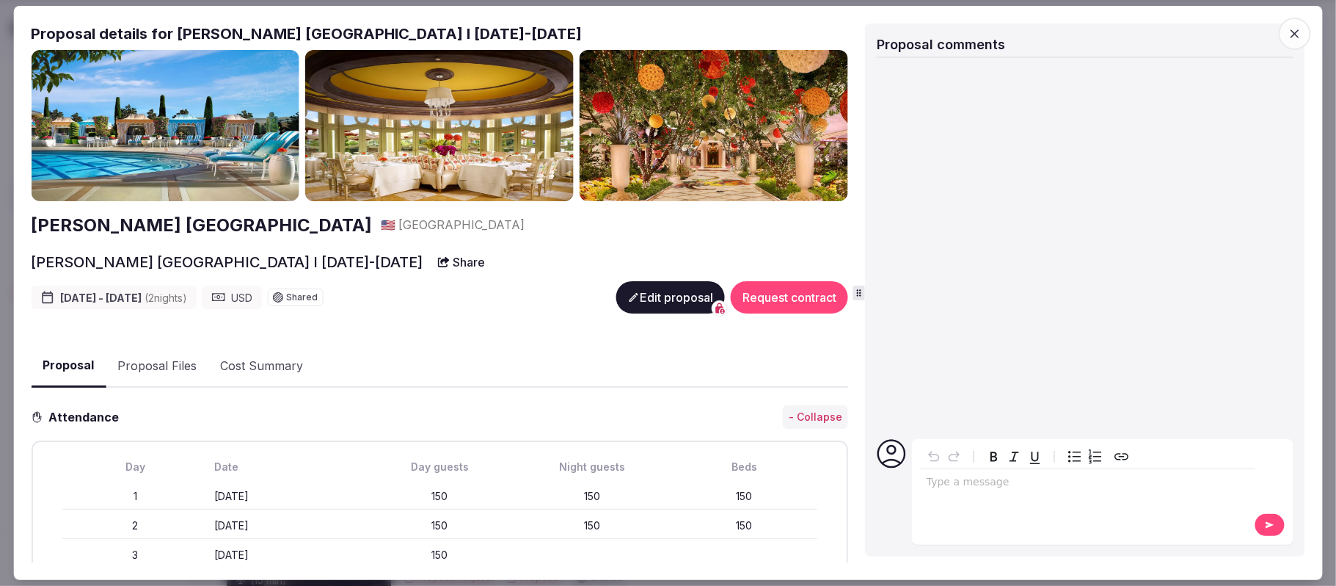
click at [1292, 36] on icon "button" at bounding box center [1295, 33] width 15 height 15
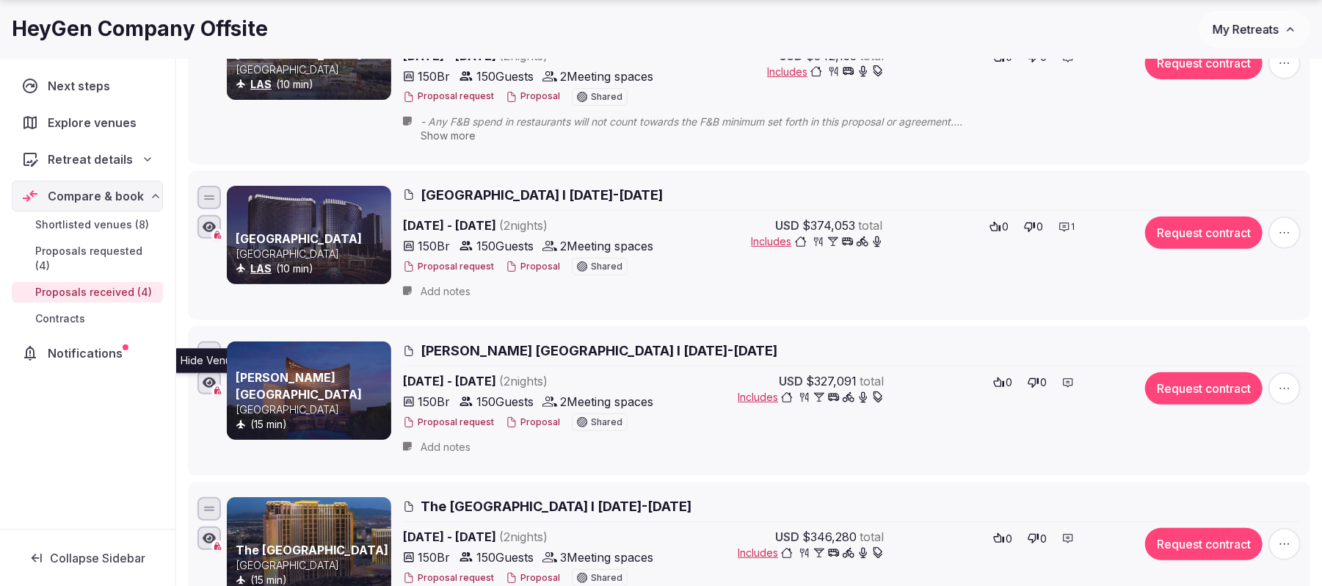
click at [213, 385] on icon "button" at bounding box center [209, 382] width 13 height 10
click at [207, 540] on icon "button" at bounding box center [209, 538] width 13 height 12
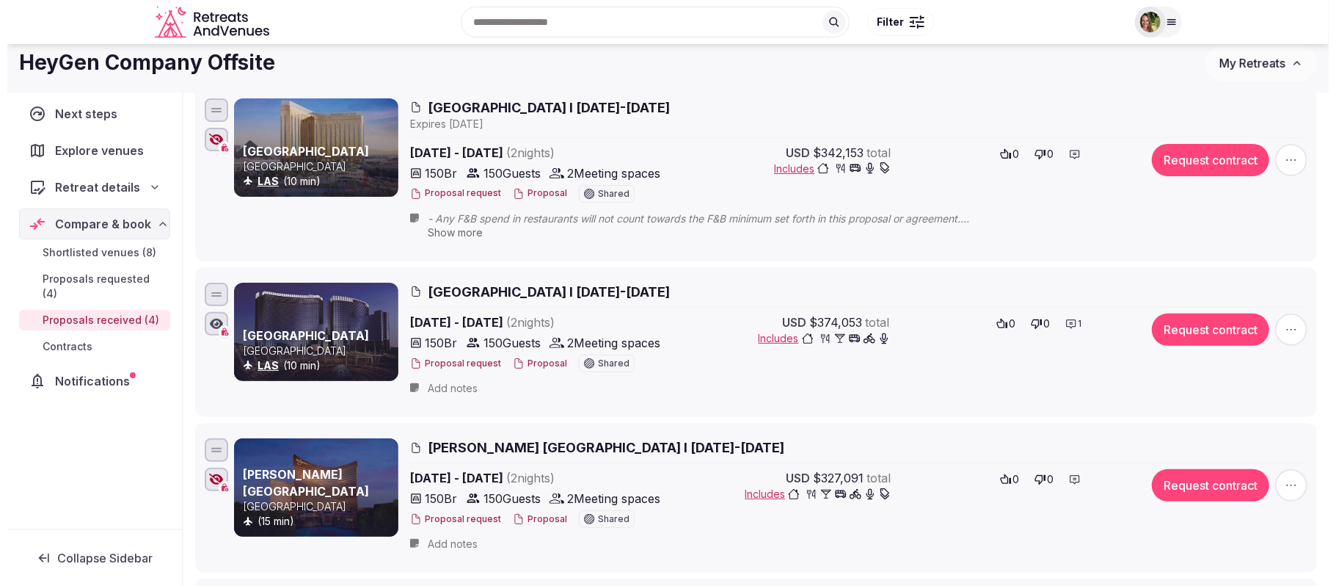
scroll to position [195, 0]
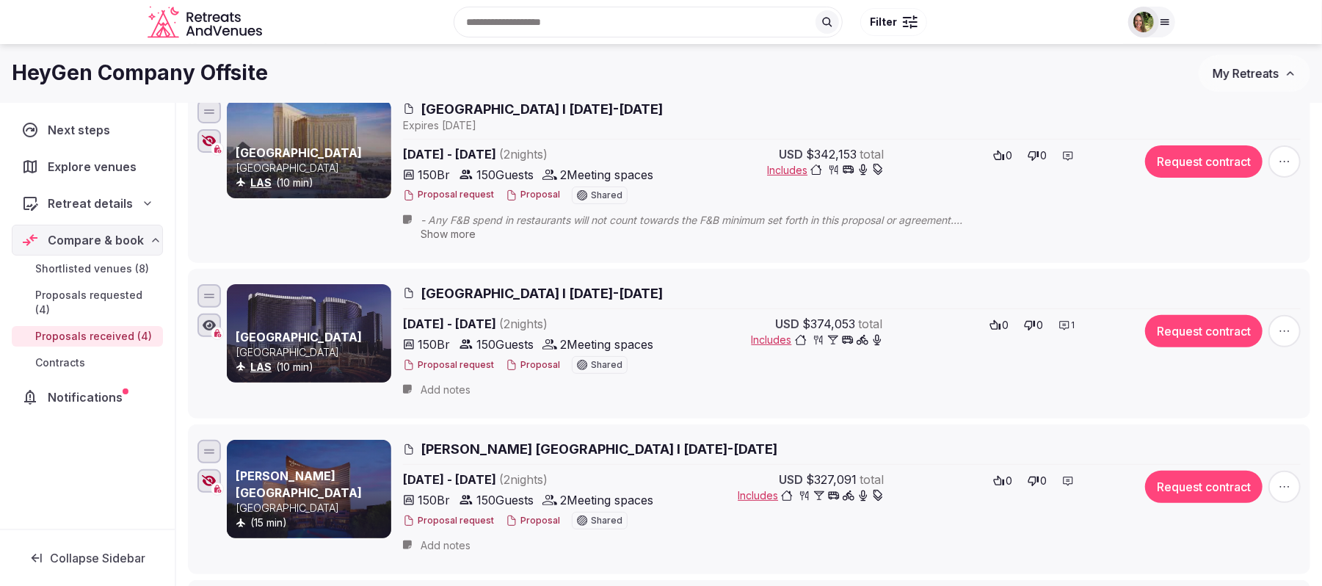
click at [528, 367] on button "Proposal" at bounding box center [533, 365] width 54 height 12
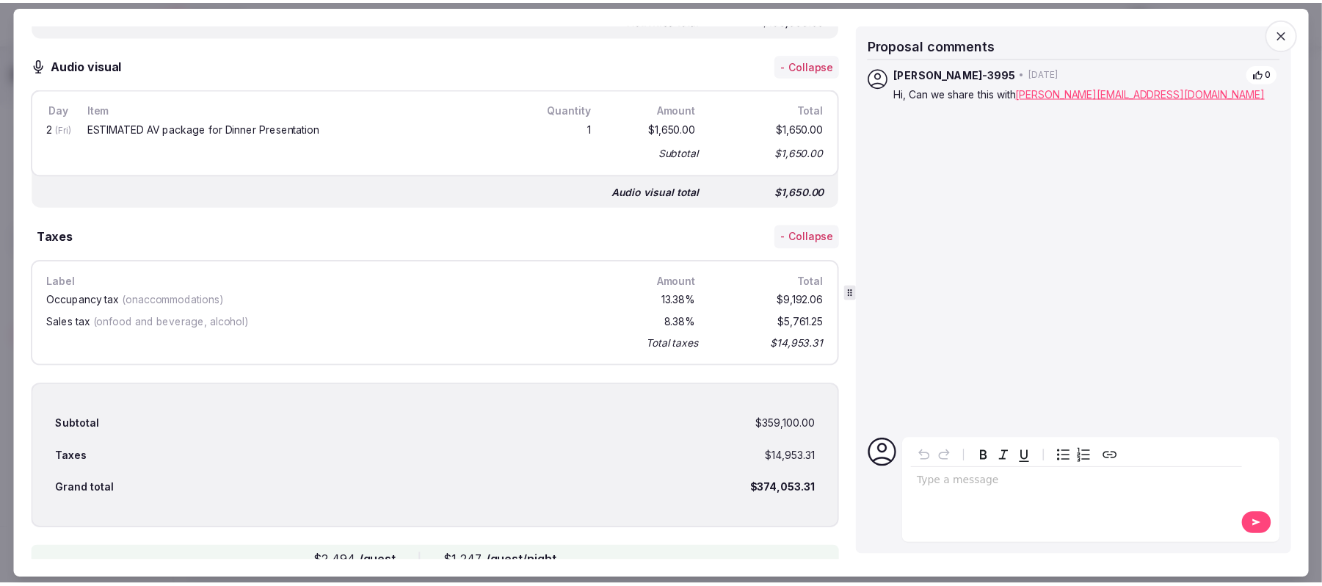
scroll to position [2243, 0]
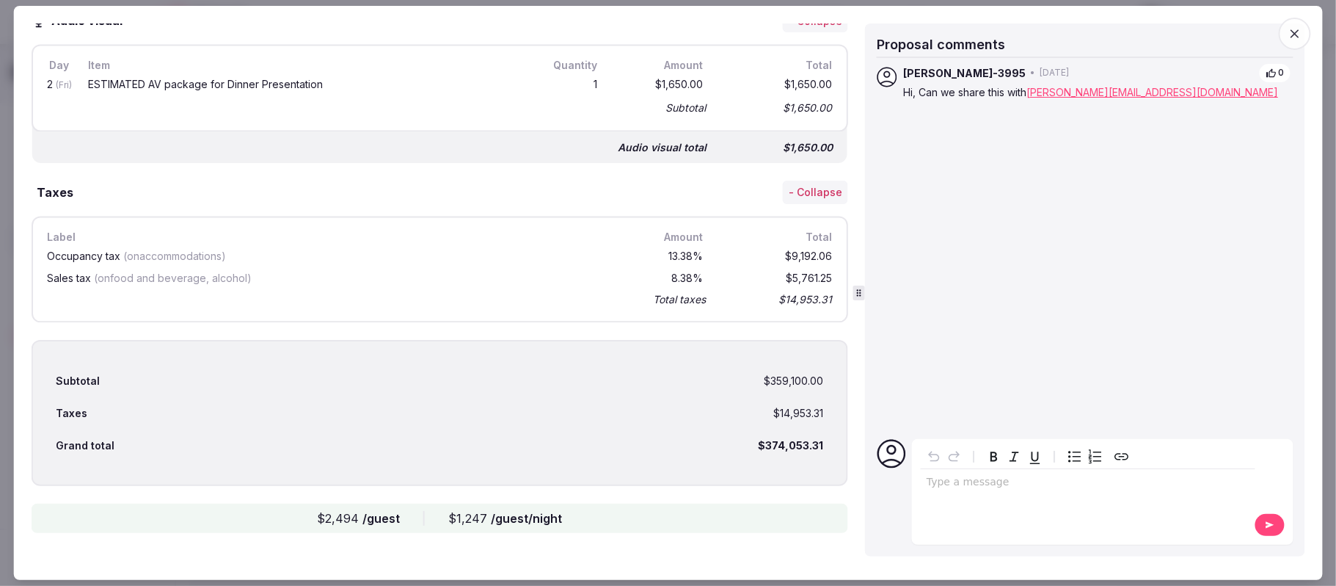
click at [1293, 32] on icon "button" at bounding box center [1295, 33] width 15 height 15
